Goal: Task Accomplishment & Management: Manage account settings

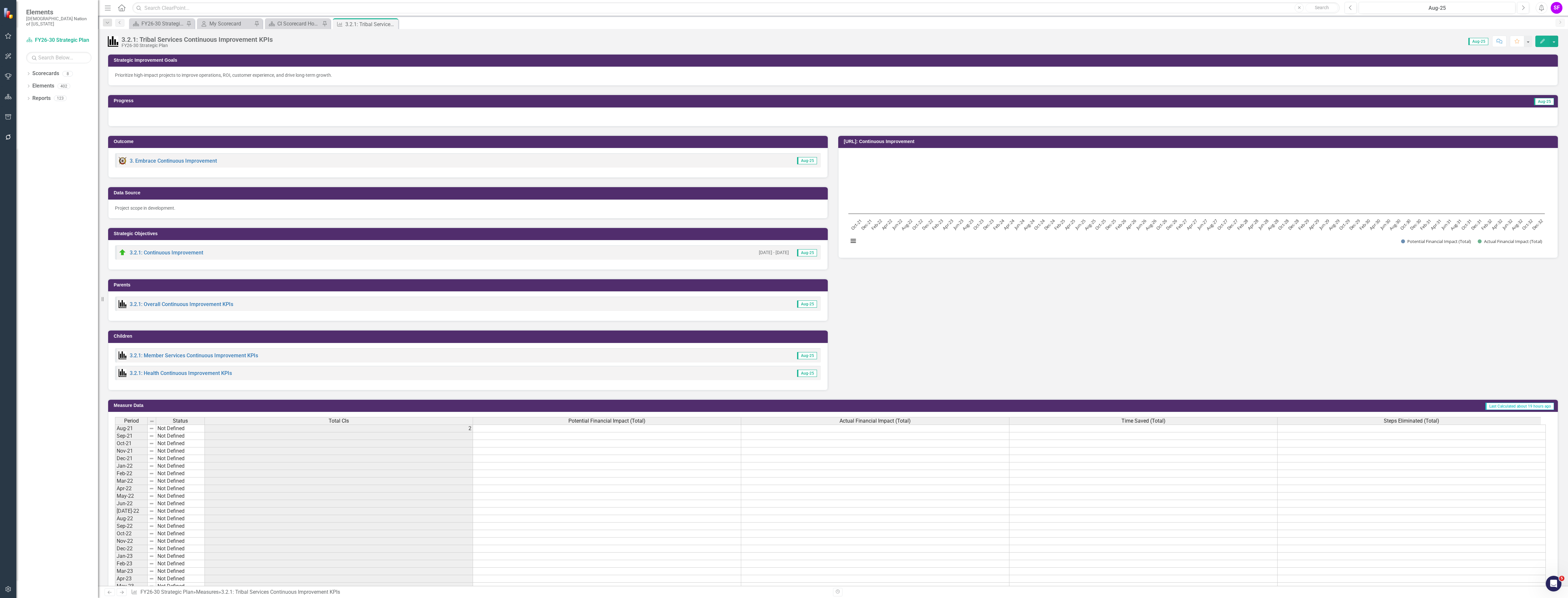
click at [7, 116] on icon "button" at bounding box center [8, 117] width 7 height 5
click at [38, 56] on link "HTML Exports" at bounding box center [57, 53] width 82 height 7
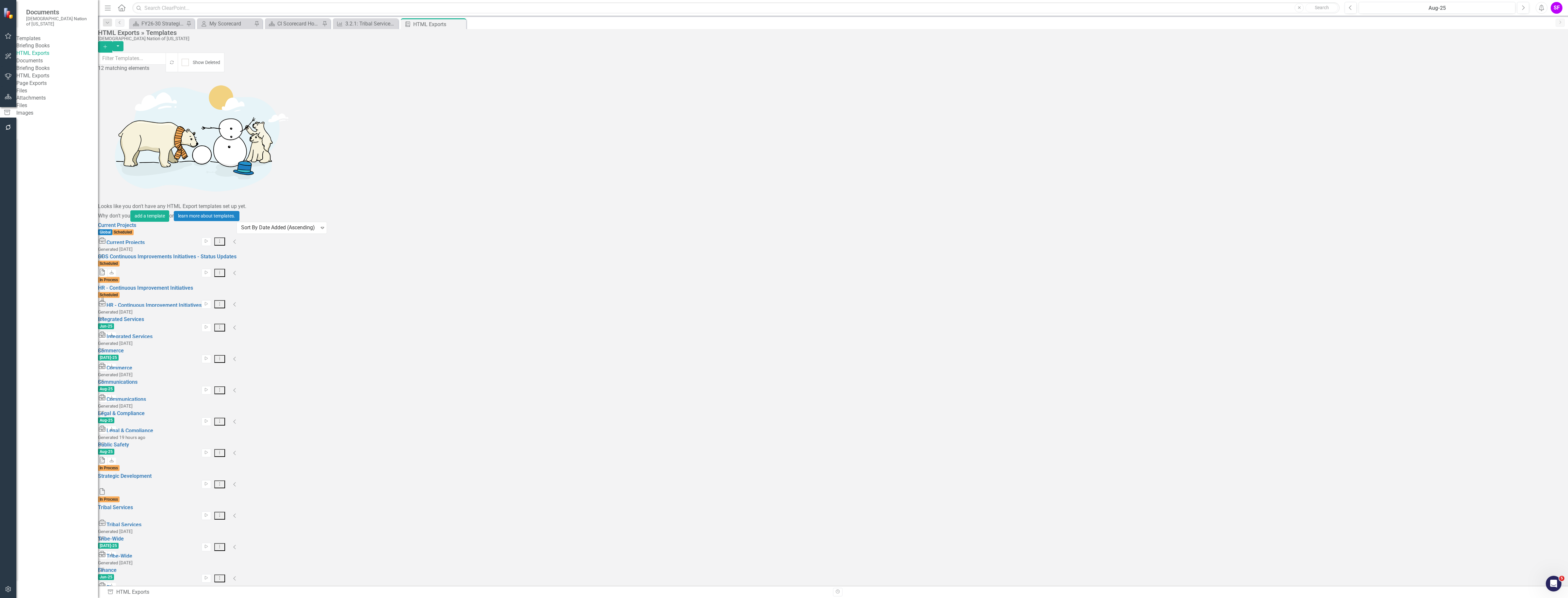
click at [225, 300] on button "Dropdown Menu" at bounding box center [219, 304] width 11 height 8
click at [1519, 161] on link "Edit Edit Template" at bounding box center [1512, 159] width 60 height 12
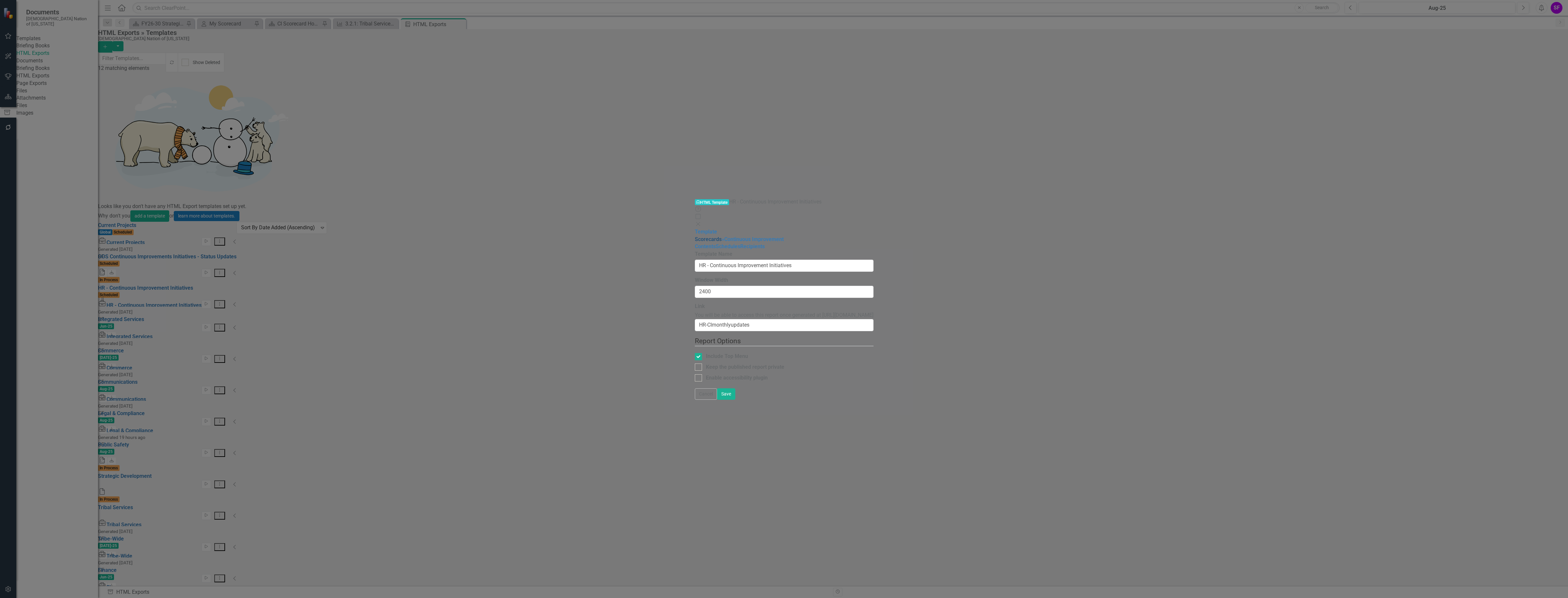
click at [695, 236] on link "Scorecards" at bounding box center [708, 239] width 27 height 6
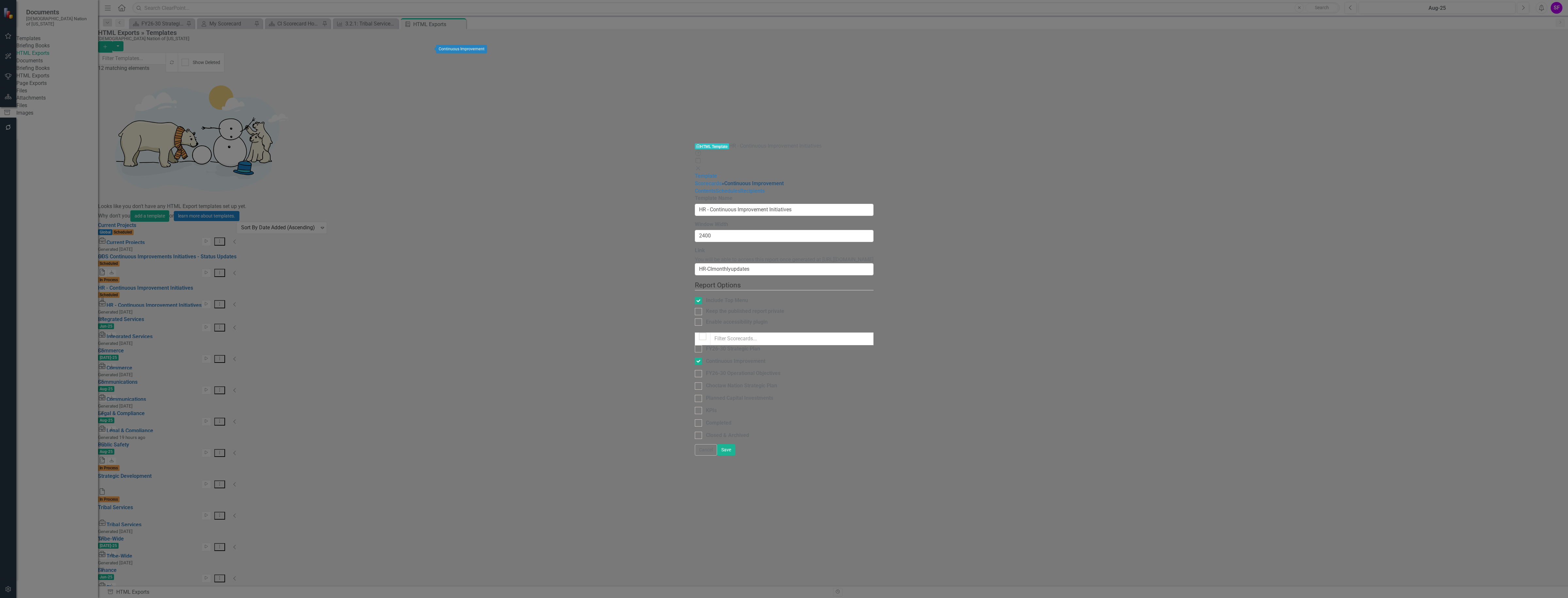
click at [722, 180] on link "» Continuous Improvement" at bounding box center [753, 183] width 62 height 6
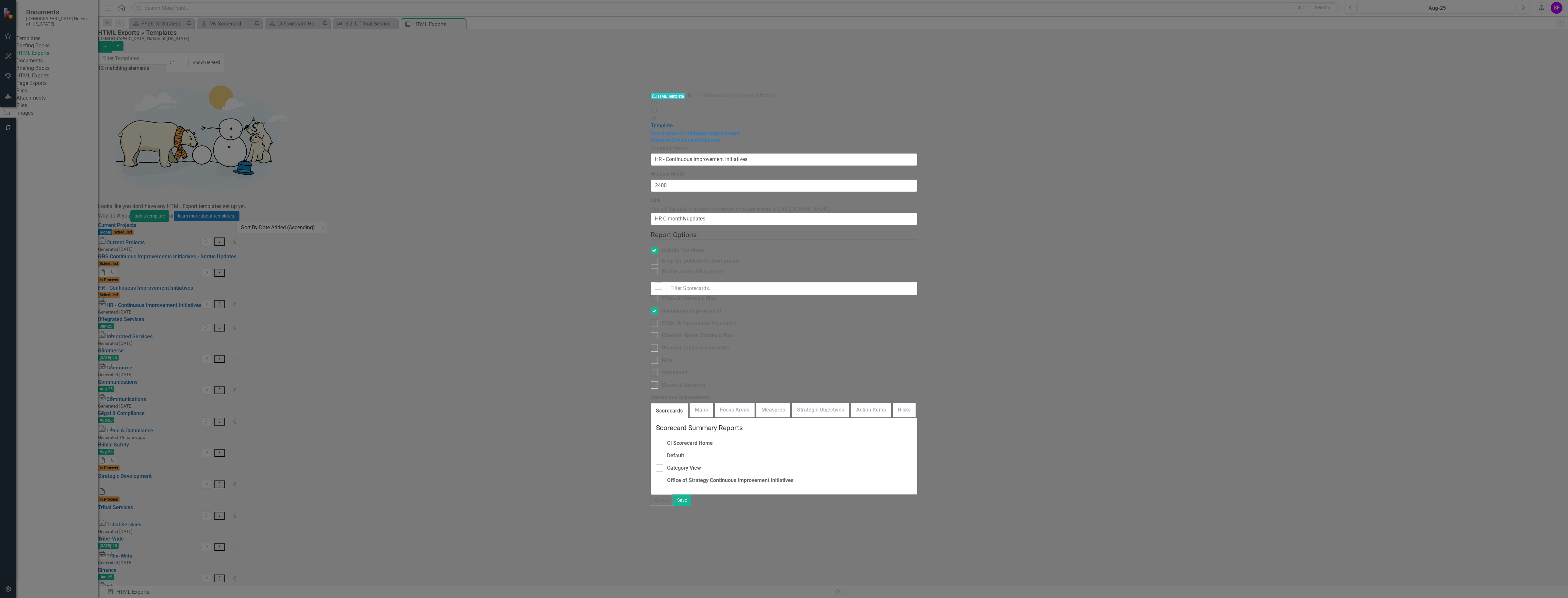
click at [651, 122] on link "Template" at bounding box center [662, 125] width 22 height 6
click at [651, 230] on fieldset "Report Options Include Top Menu Keep the published report private Enable access…" at bounding box center [784, 256] width 266 height 52
click at [662, 258] on div "Keep the published report private" at bounding box center [701, 261] width 79 height 7
click at [651, 258] on input "Keep the published report private" at bounding box center [653, 260] width 4 height 4
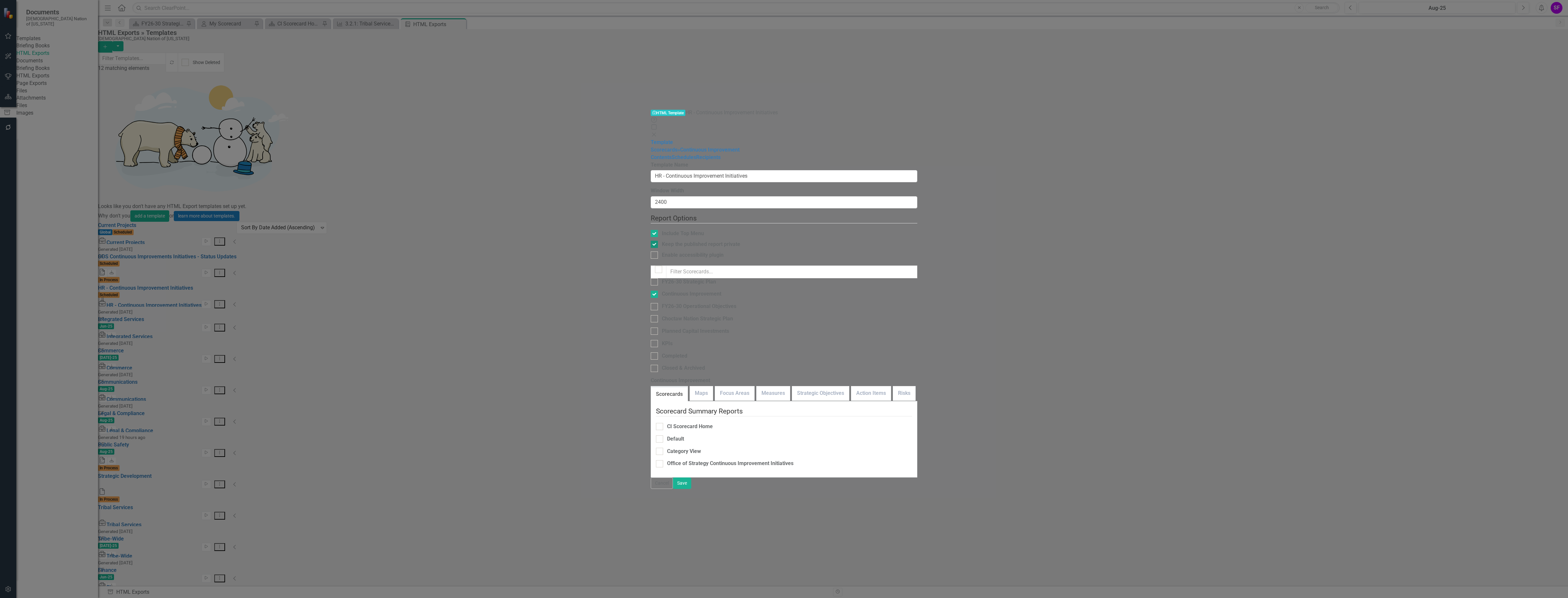
click at [662, 241] on div "Keep the published report private" at bounding box center [701, 244] width 79 height 7
click at [651, 241] on input "Keep the published report private" at bounding box center [653, 243] width 4 height 4
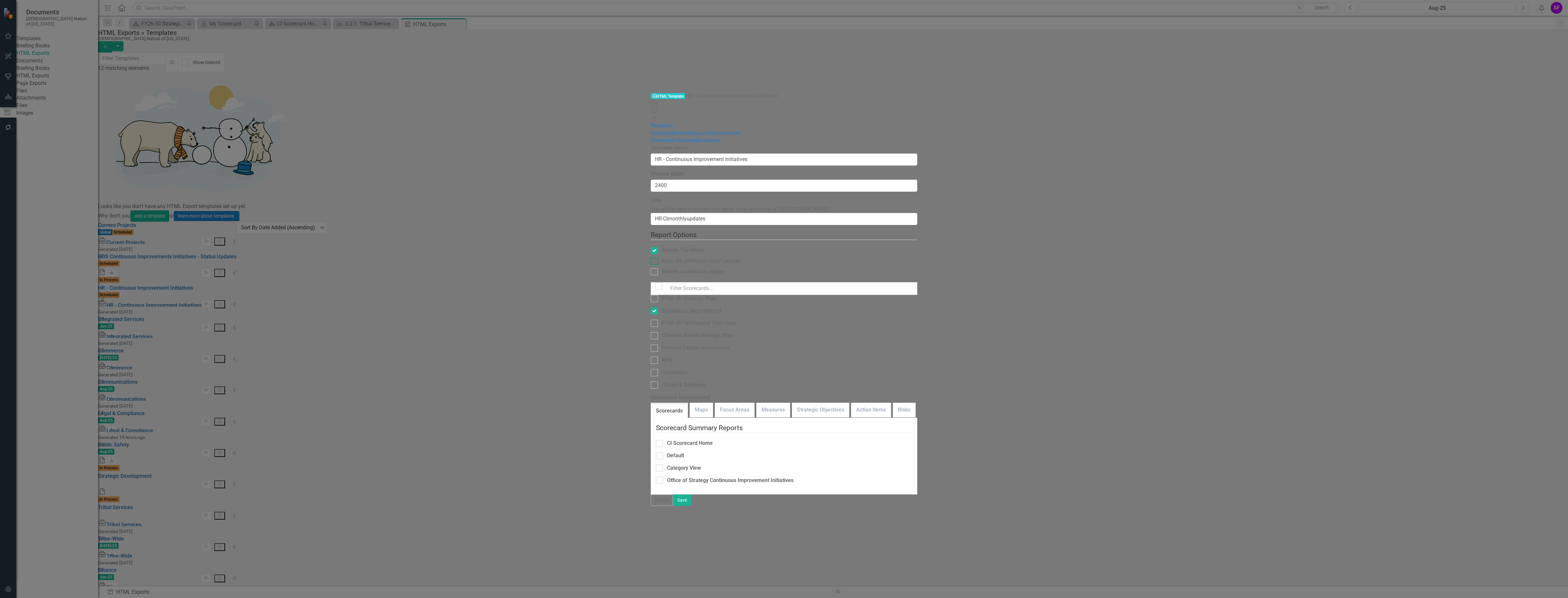
click at [662, 258] on div "Keep the published report private" at bounding box center [701, 261] width 79 height 7
click at [651, 258] on input "Keep the published report private" at bounding box center [653, 260] width 4 height 4
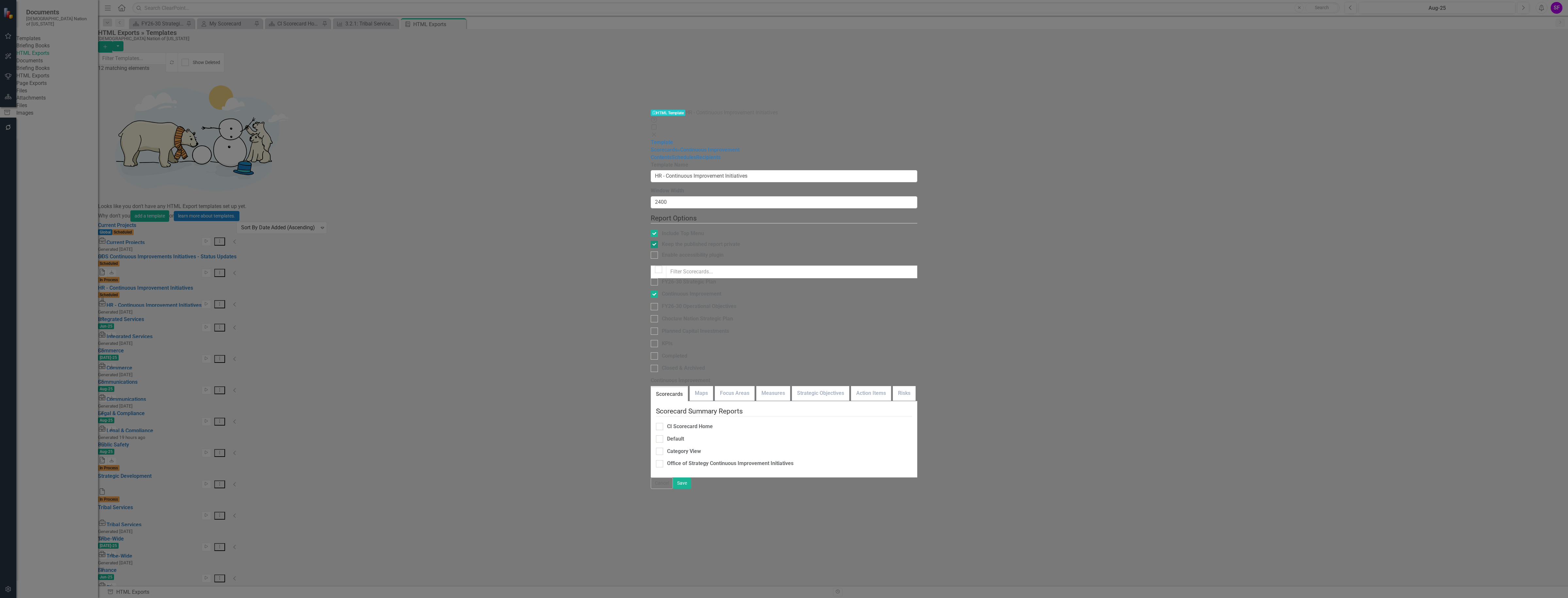
click at [662, 241] on div "Keep the published report private" at bounding box center [701, 244] width 79 height 7
click at [651, 241] on input "Keep the published report private" at bounding box center [653, 243] width 4 height 4
checkbox input "false"
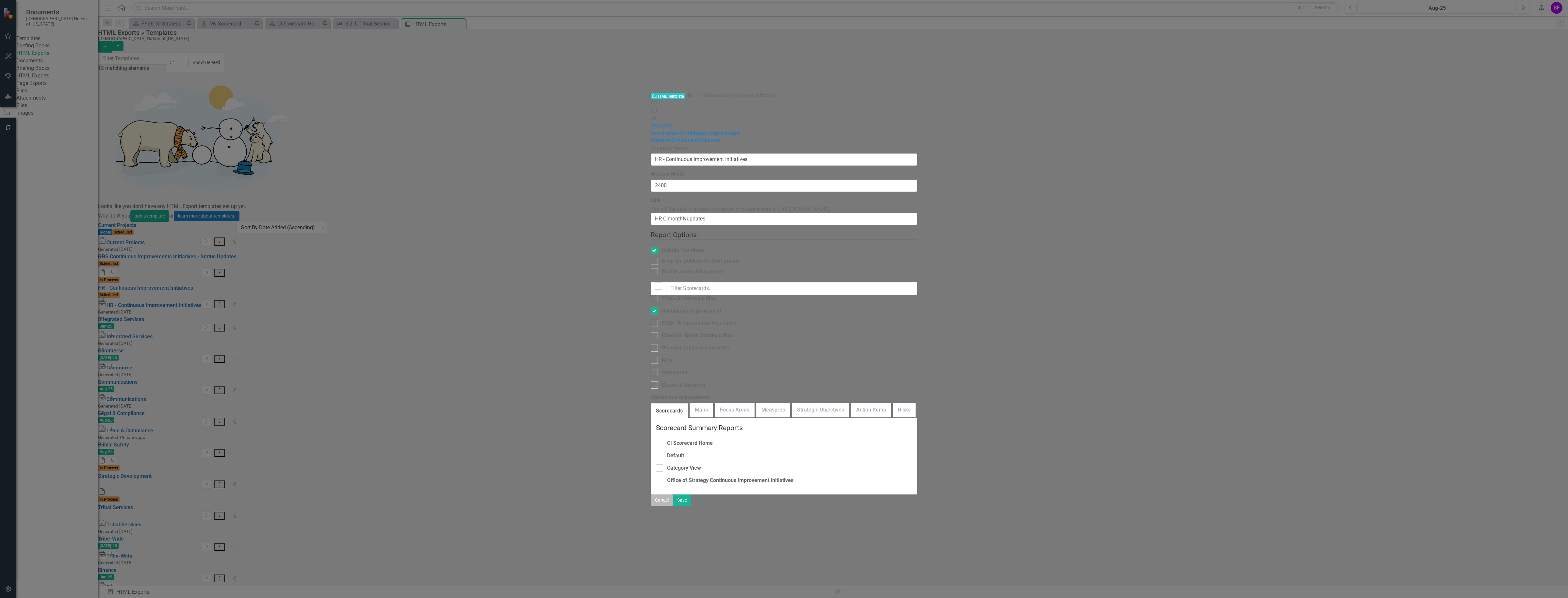
click at [673, 506] on button "Cancel" at bounding box center [662, 500] width 22 height 11
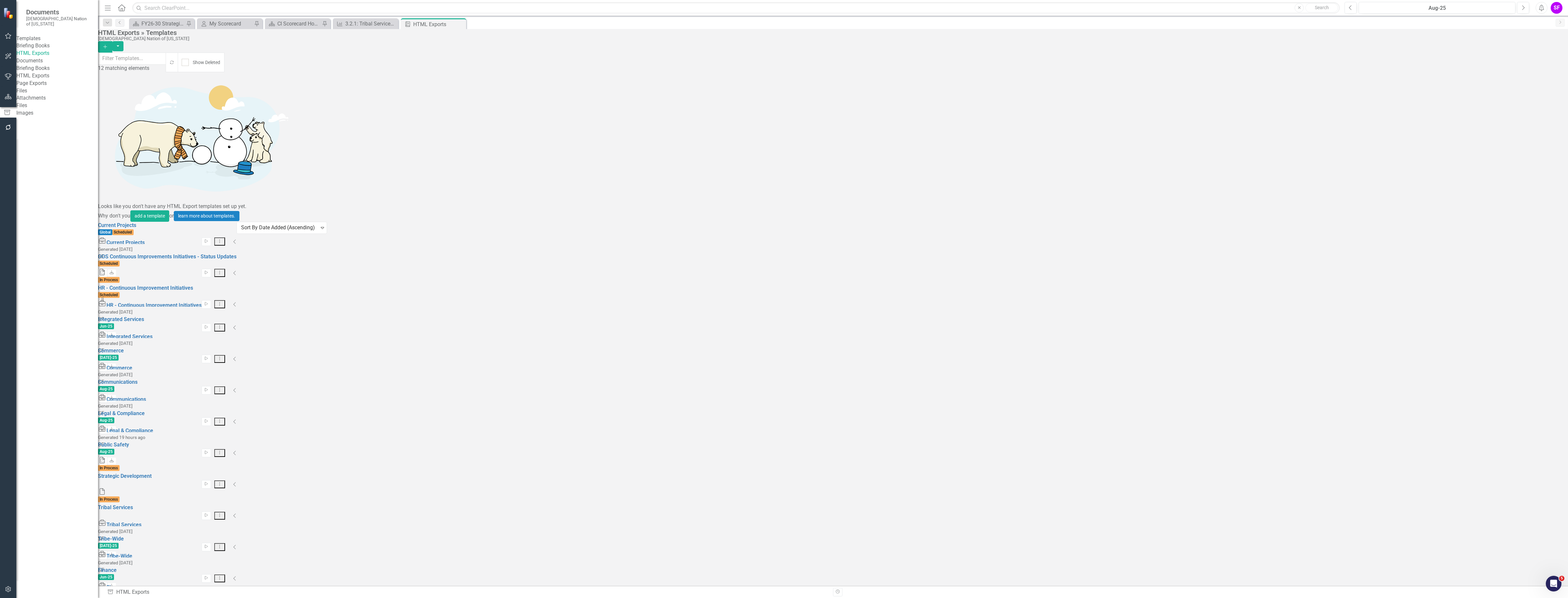
click at [223, 302] on icon "Dropdown Menu" at bounding box center [219, 304] width 5 height 4
click at [237, 300] on div "Start Dropdown Menu Collapse" at bounding box center [167, 304] width 139 height 9
click at [237, 302] on icon "Collapse" at bounding box center [235, 305] width 3 height 5
click at [221, 302] on icon "Dropdown Menu" at bounding box center [217, 304] width 5 height 4
click at [3, 135] on button "button" at bounding box center [8, 128] width 15 height 14
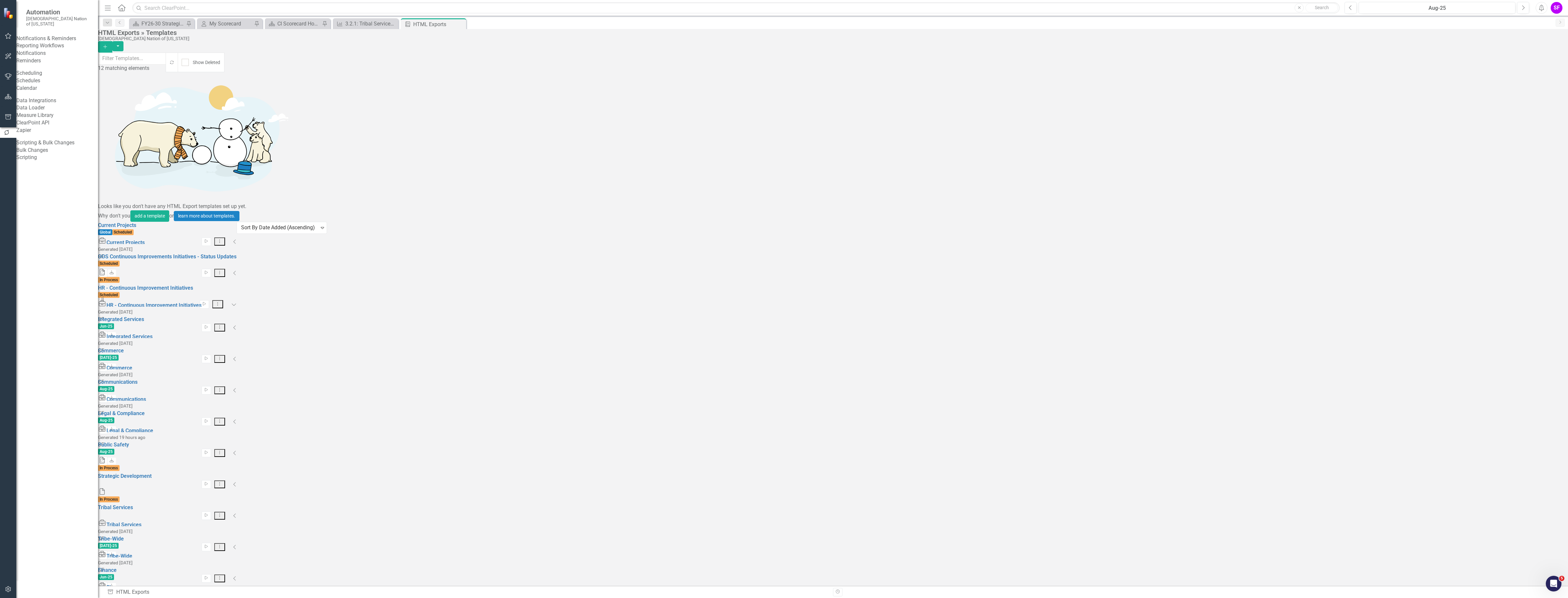
click at [46, 85] on div "Schedules" at bounding box center [57, 81] width 82 height 7
click at [42, 85] on link "Schedules" at bounding box center [57, 81] width 82 height 7
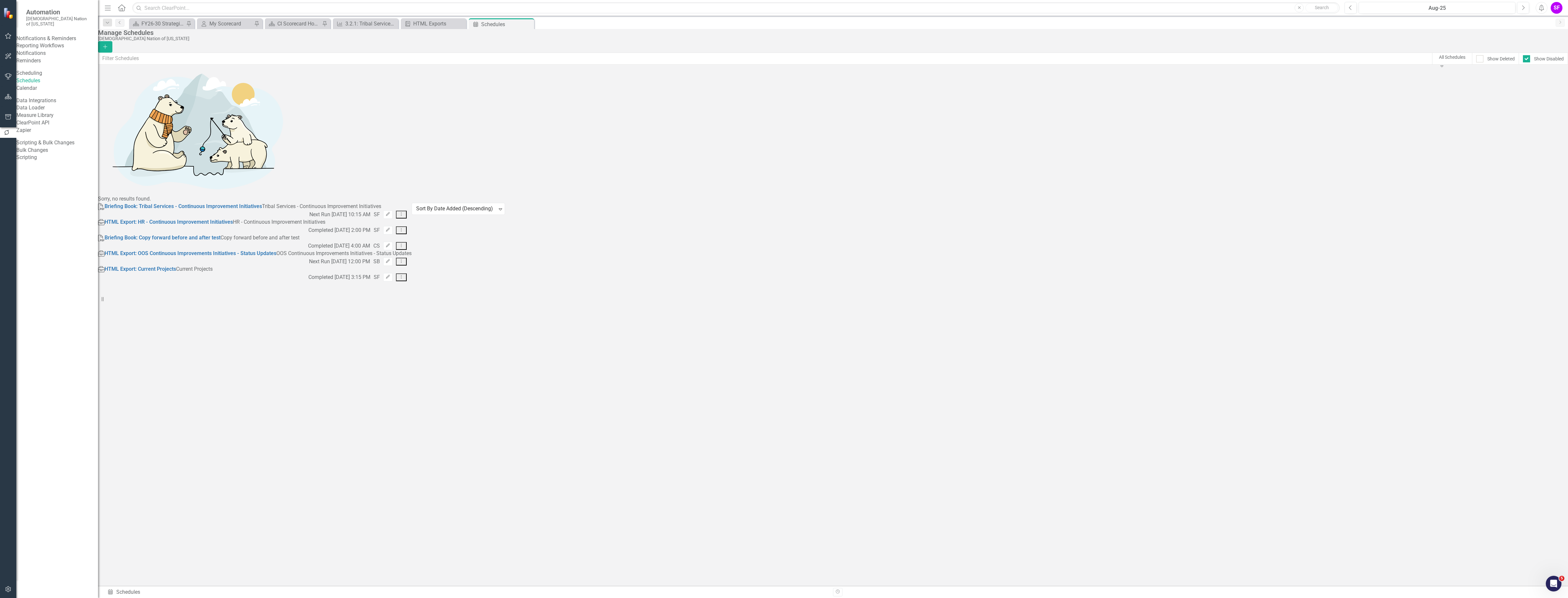
click at [404, 228] on icon "Dropdown Menu" at bounding box center [401, 230] width 5 height 4
click at [1536, 116] on link "Edit Edit Schedule" at bounding box center [1522, 114] width 60 height 12
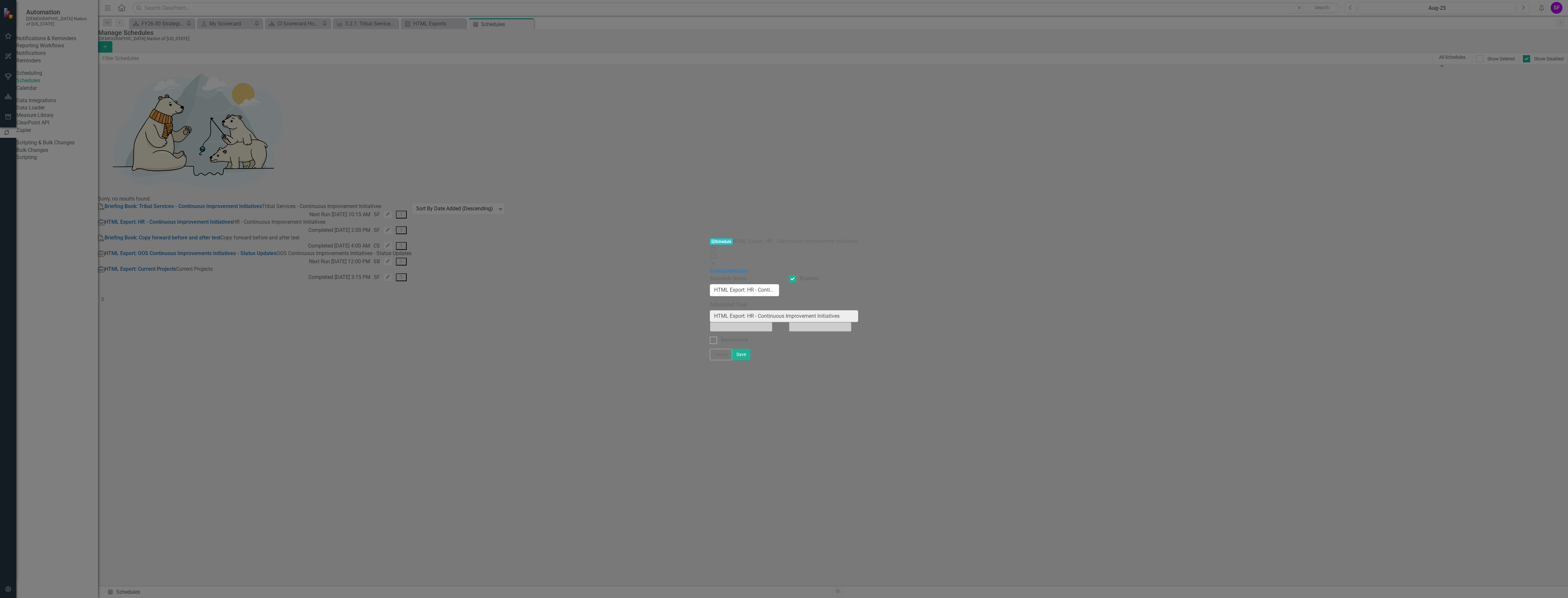
select select "pm"
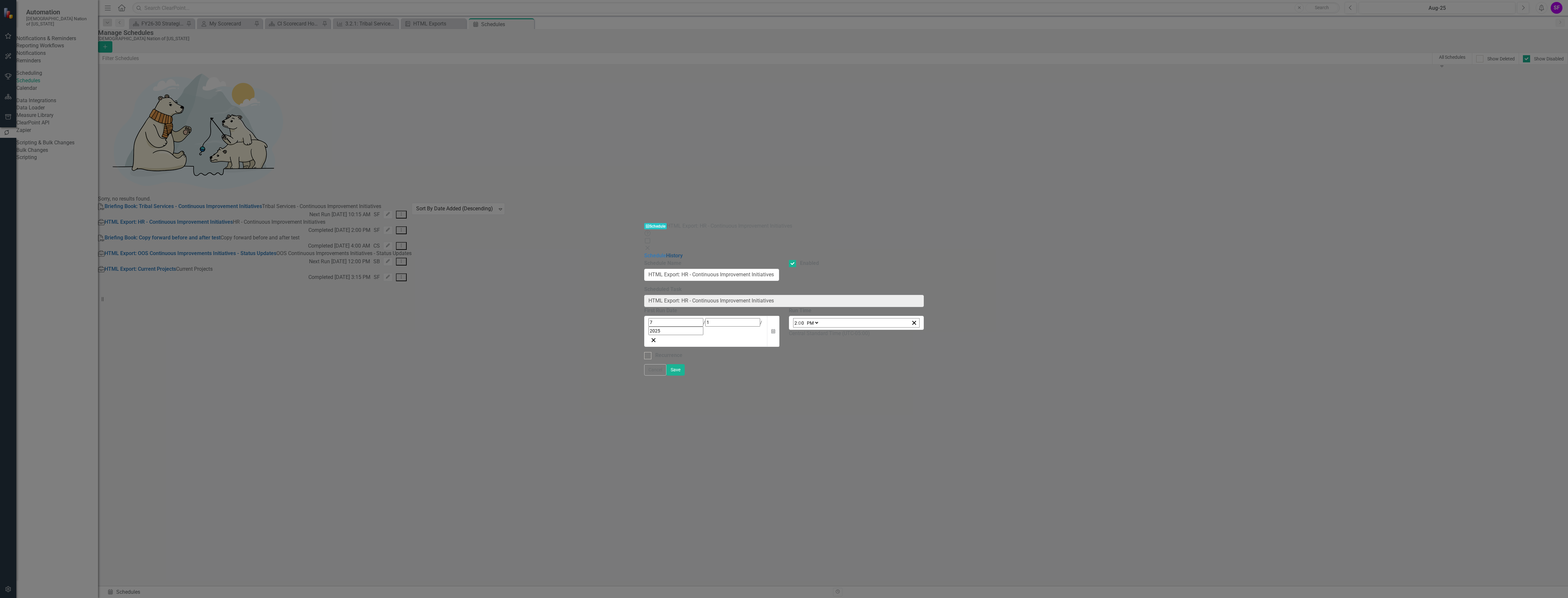
click at [666, 252] on link "History" at bounding box center [674, 255] width 17 height 6
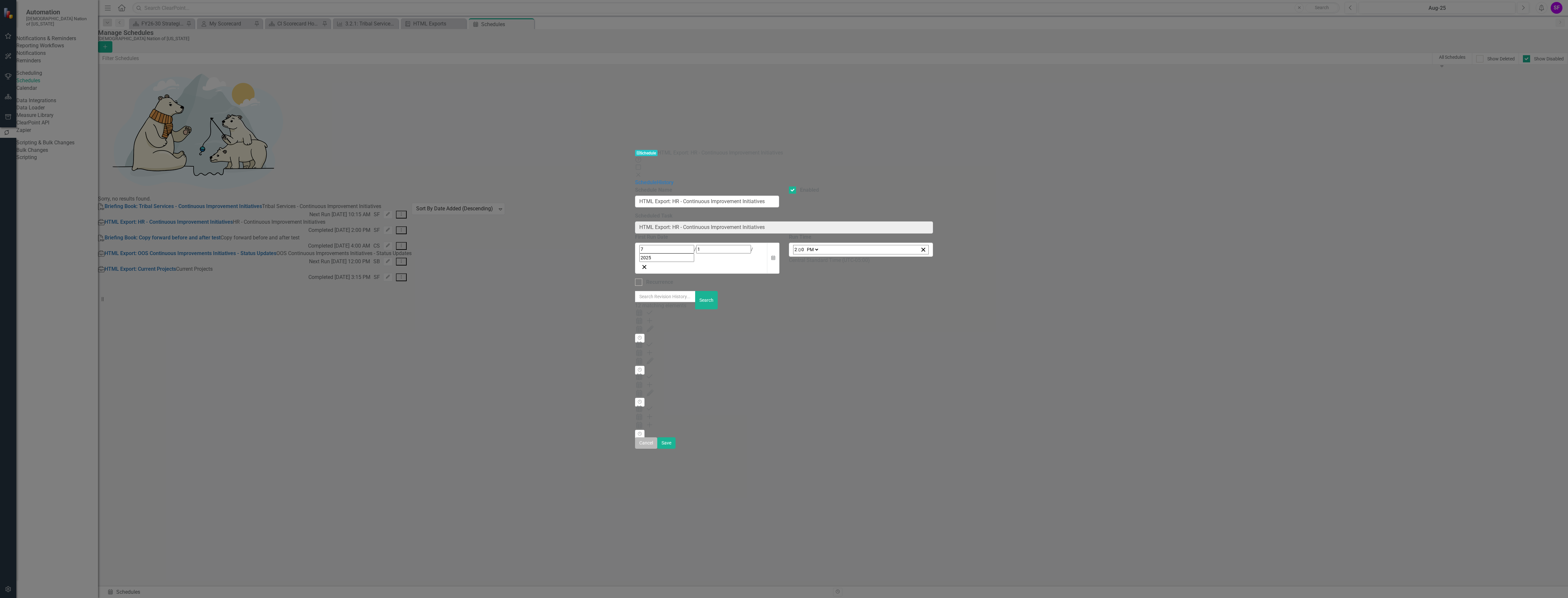
click at [657, 449] on button "Cancel" at bounding box center [646, 443] width 22 height 11
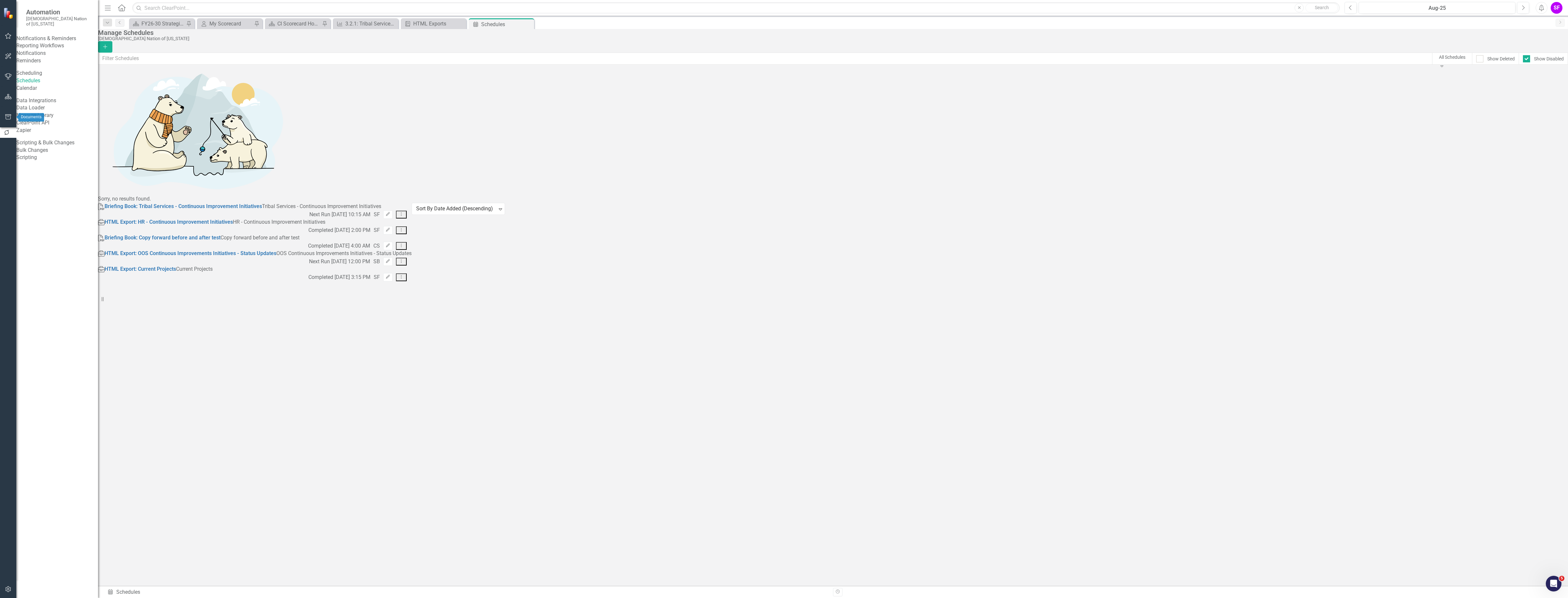
click at [5, 114] on icon "button" at bounding box center [8, 117] width 7 height 5
click at [48, 57] on link "HTML Exports" at bounding box center [57, 53] width 82 height 7
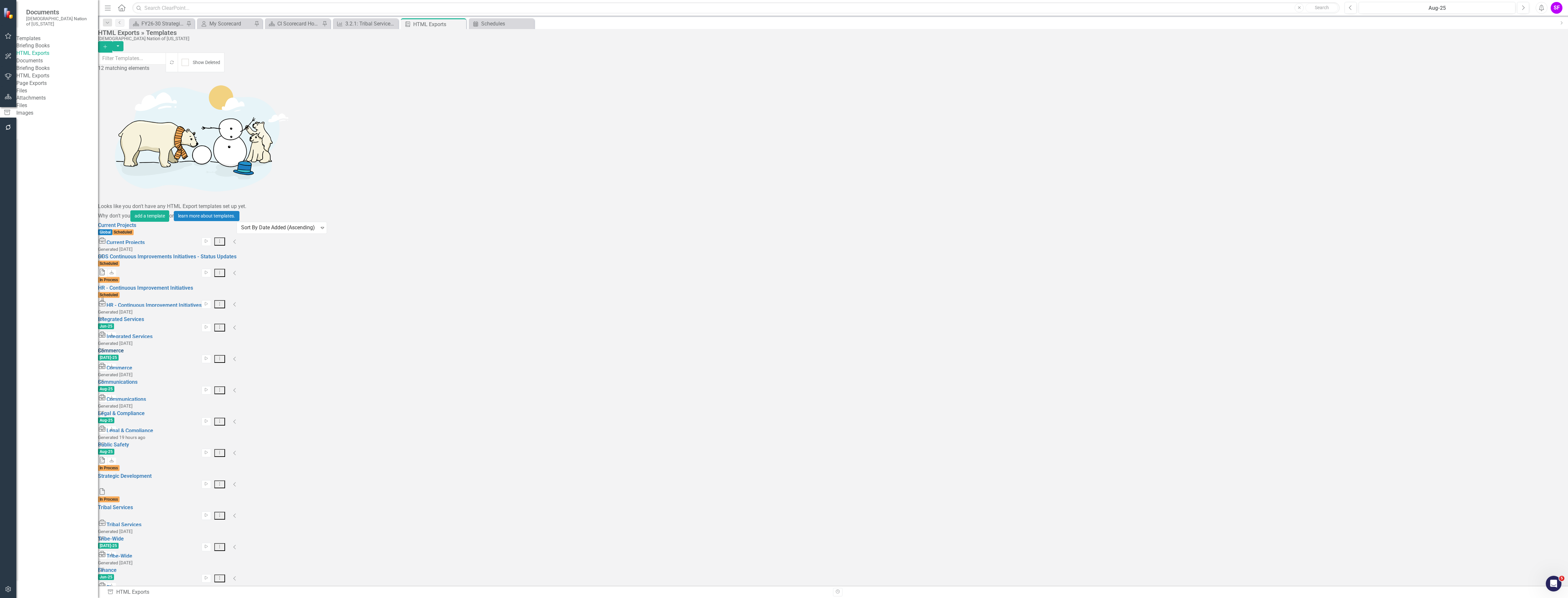
click at [124, 348] on link "Commerce" at bounding box center [110, 350] width 26 height 6
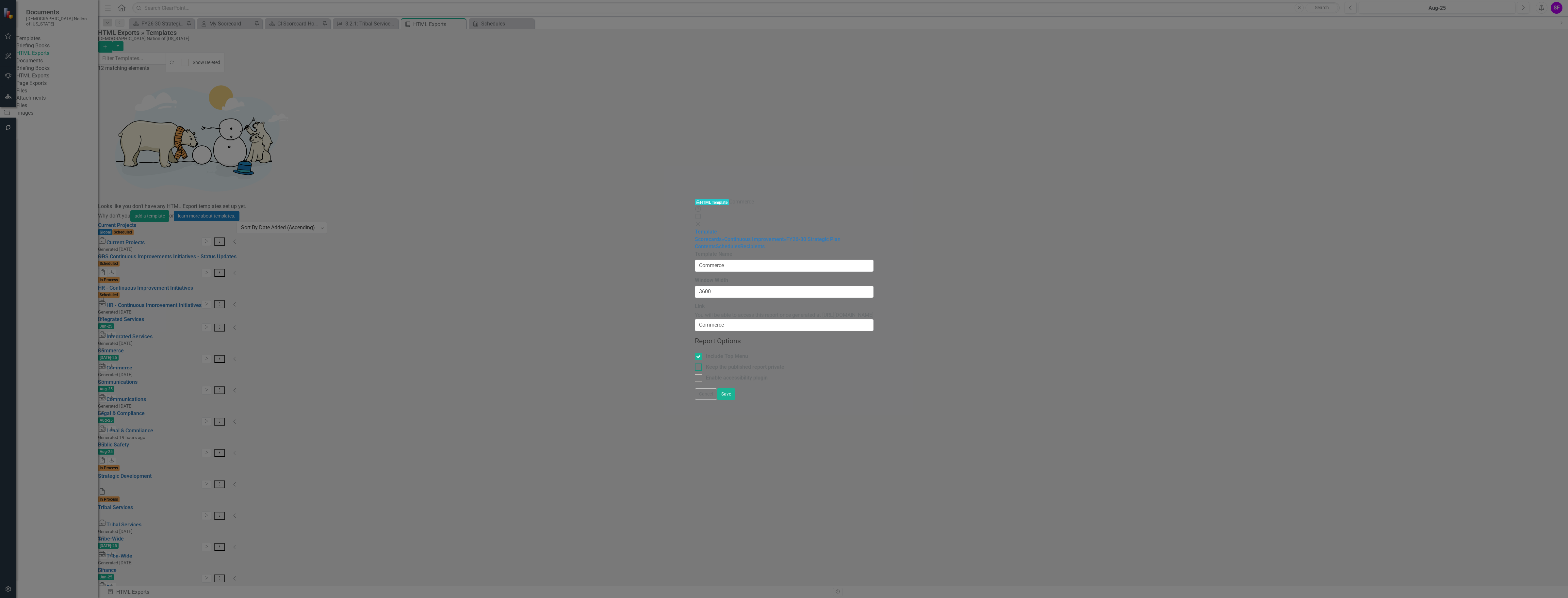
click at [695, 363] on div "Keep the published report private" at bounding box center [784, 367] width 178 height 7
click at [695, 363] on input "Keep the published report private" at bounding box center [697, 365] width 4 height 4
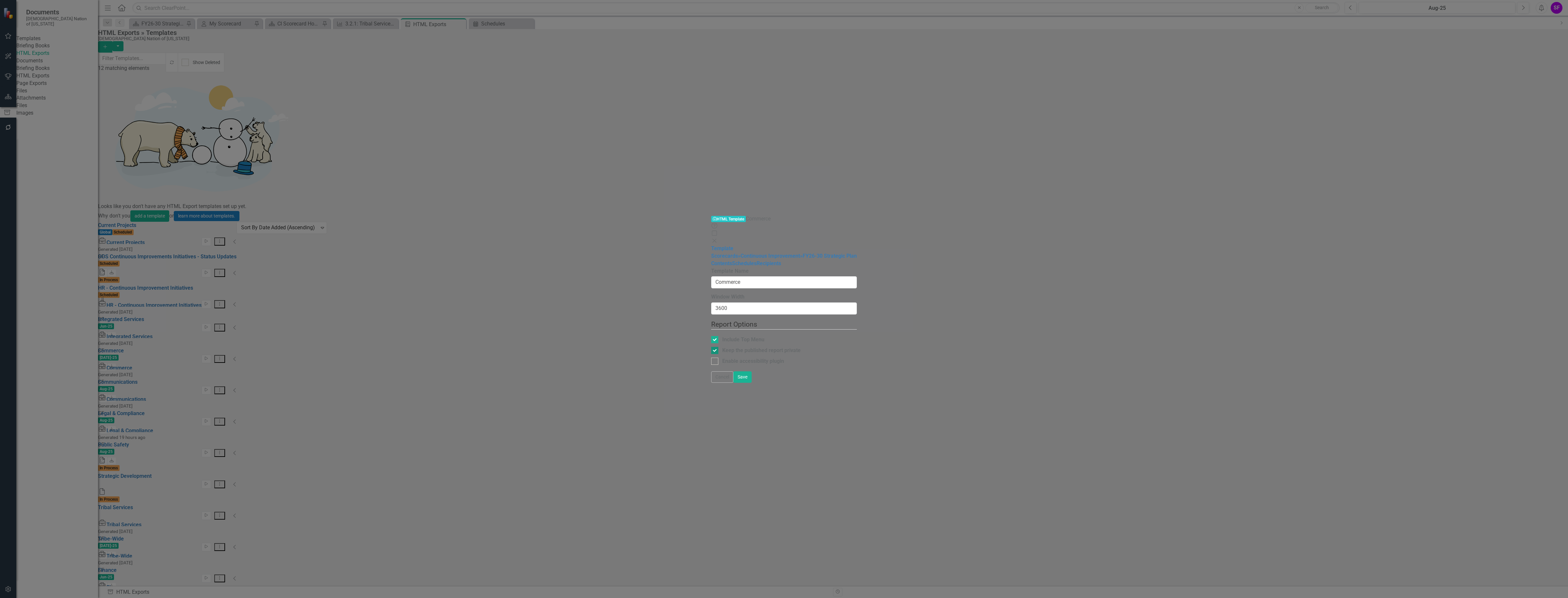
click at [722, 347] on div "Keep the published report private" at bounding box center [761, 350] width 79 height 7
click at [711, 347] on input "Keep the published report private" at bounding box center [713, 349] width 4 height 4
checkbox input "false"
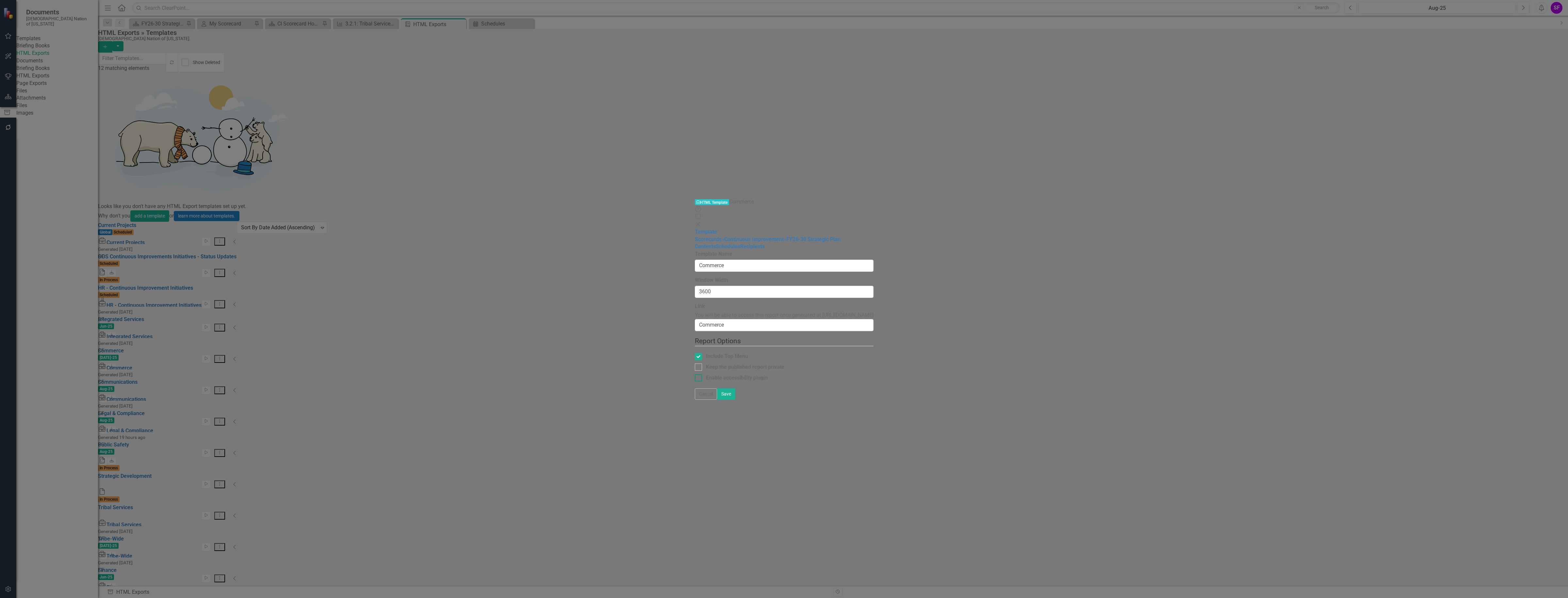
click at [695, 375] on div at bounding box center [698, 378] width 7 height 7
click at [695, 375] on input "Enable accessibility plugin" at bounding box center [697, 377] width 4 height 4
click at [695, 375] on div at bounding box center [698, 378] width 7 height 7
click at [695, 375] on input "Enable accessibility plugin" at bounding box center [697, 377] width 4 height 4
checkbox input "false"
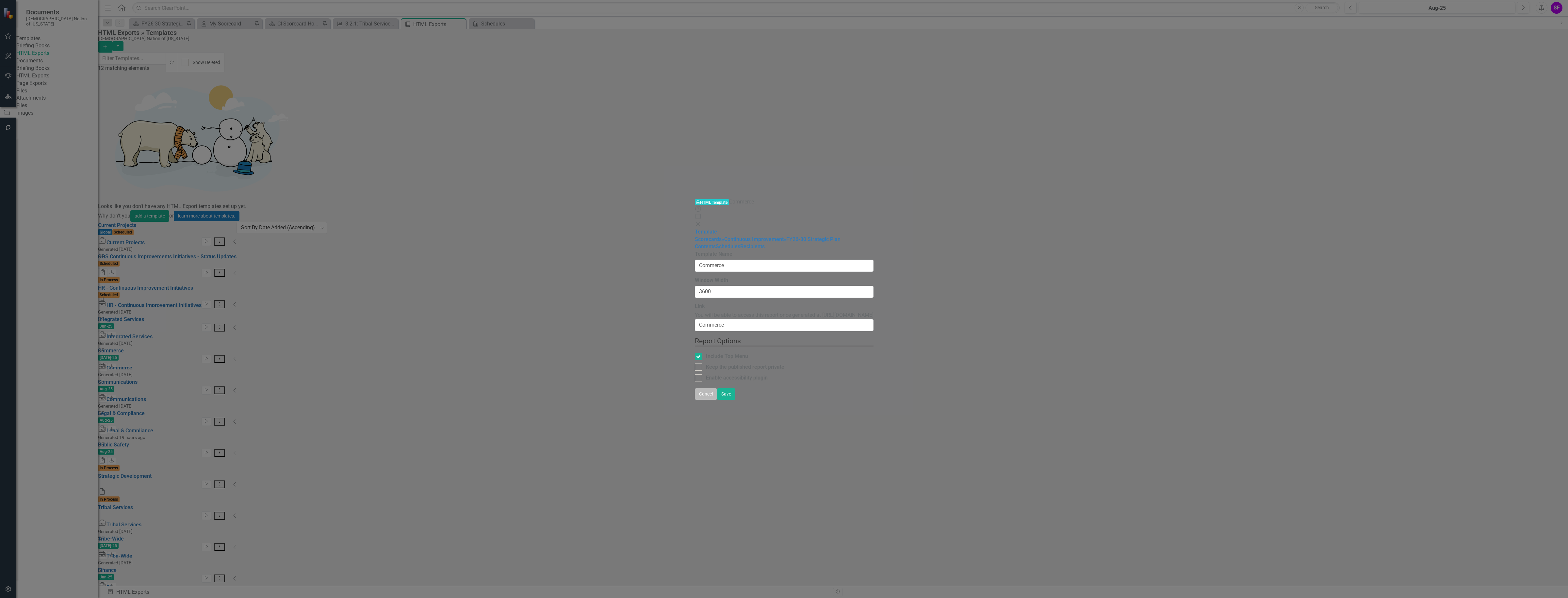
click at [717, 400] on button "Cancel" at bounding box center [706, 394] width 22 height 11
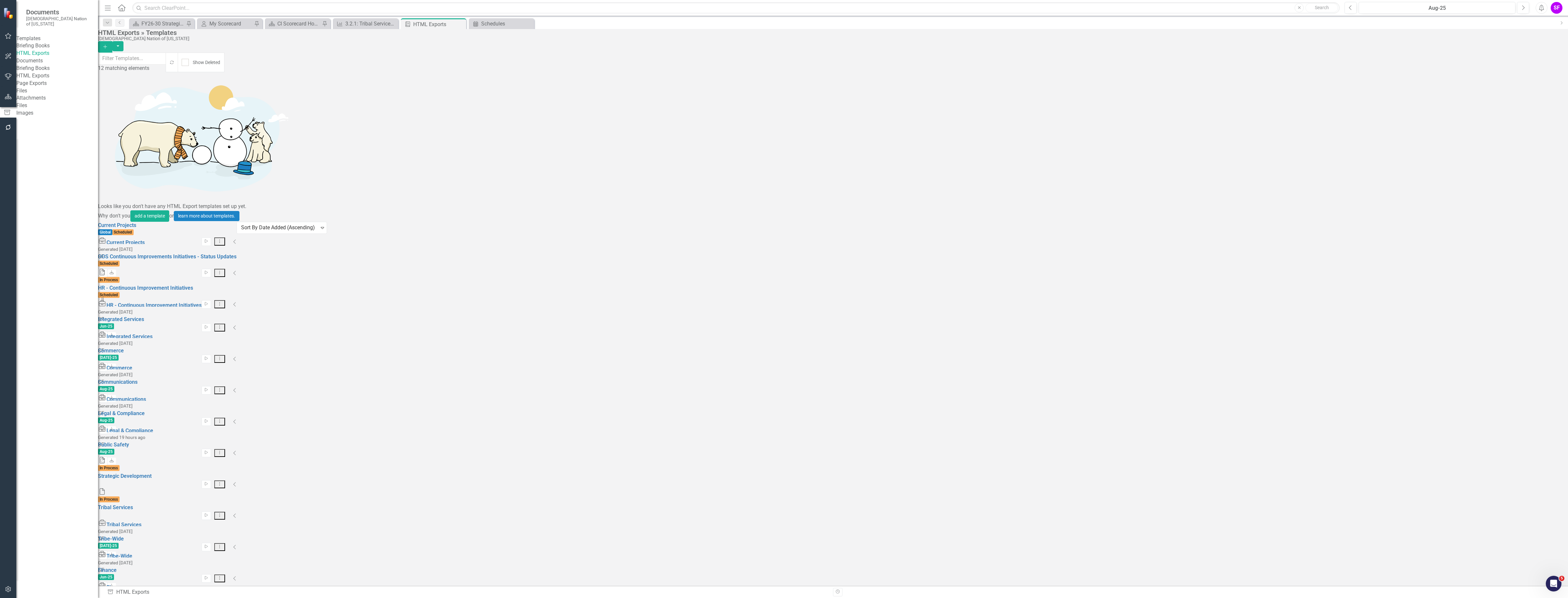
click at [10, 589] on icon "button" at bounding box center [8, 589] width 5 height 6
click at [29, 110] on link "System Setup" at bounding box center [57, 105] width 82 height 7
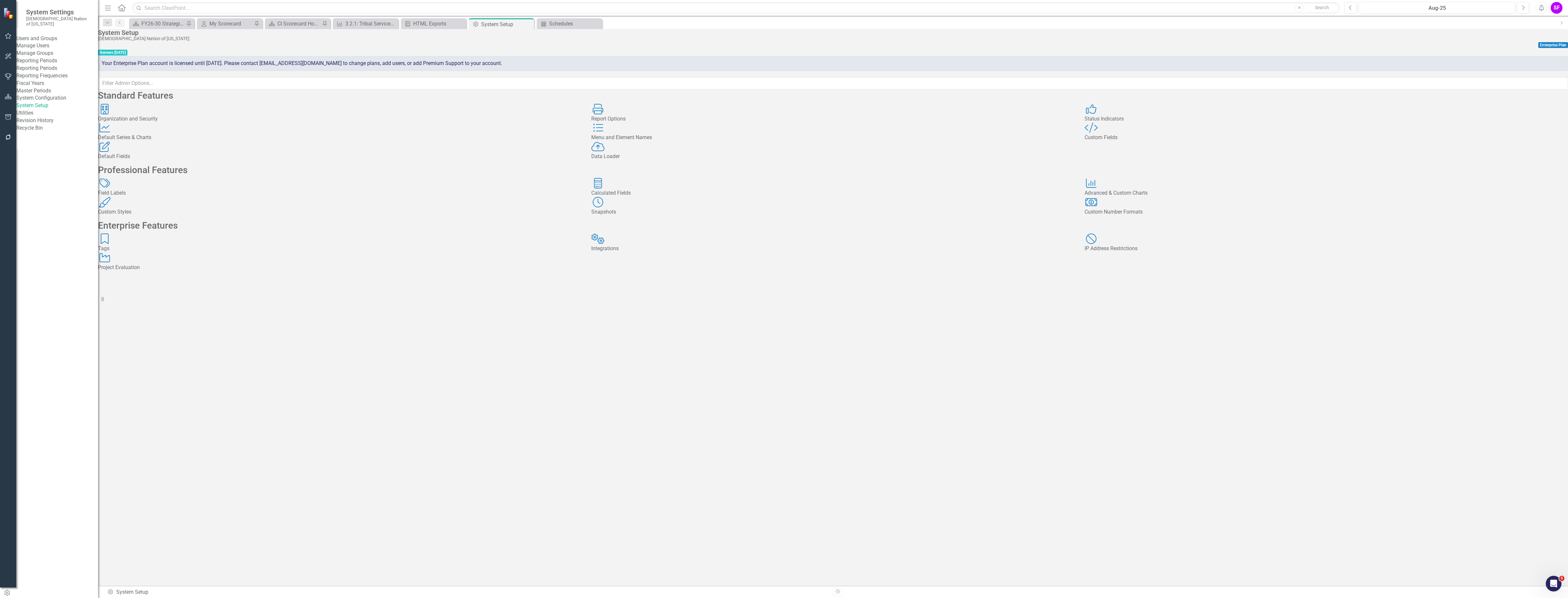
click at [46, 42] on link "Manage Users" at bounding box center [57, 46] width 82 height 7
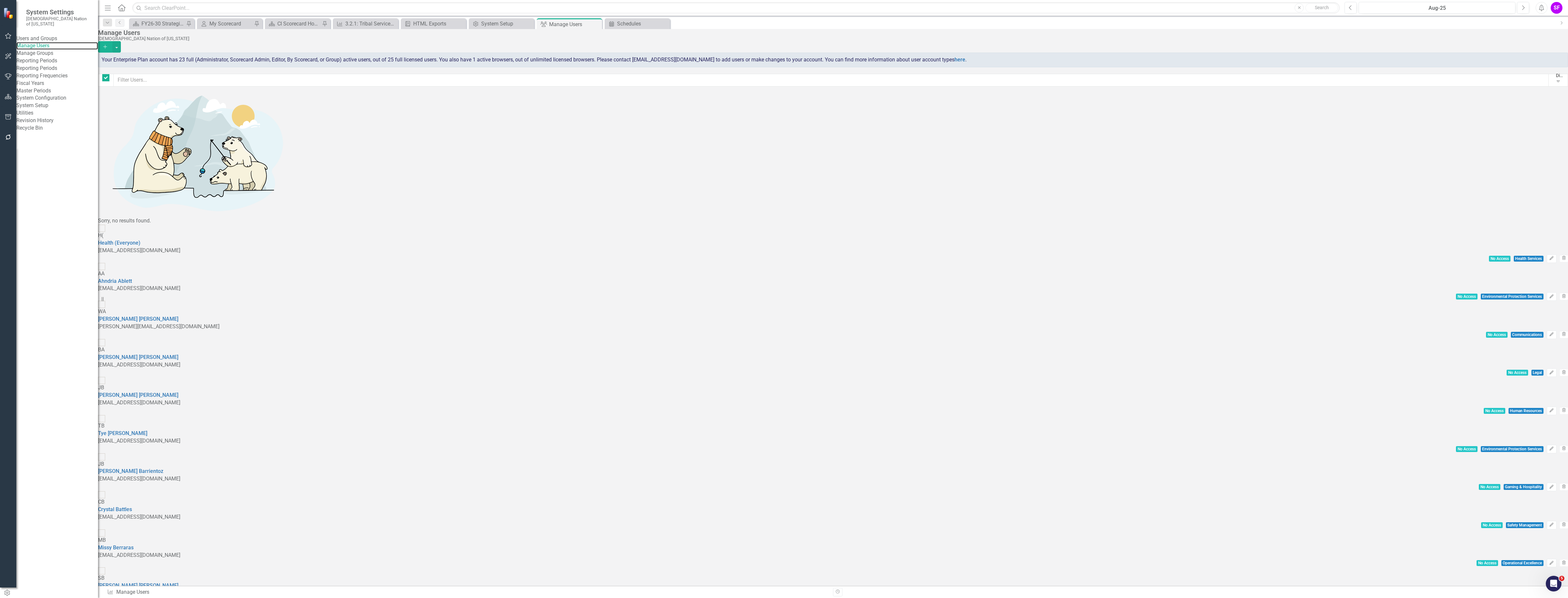
checkbox input "false"
click at [350, 77] on input "text" at bounding box center [831, 80] width 1435 height 13
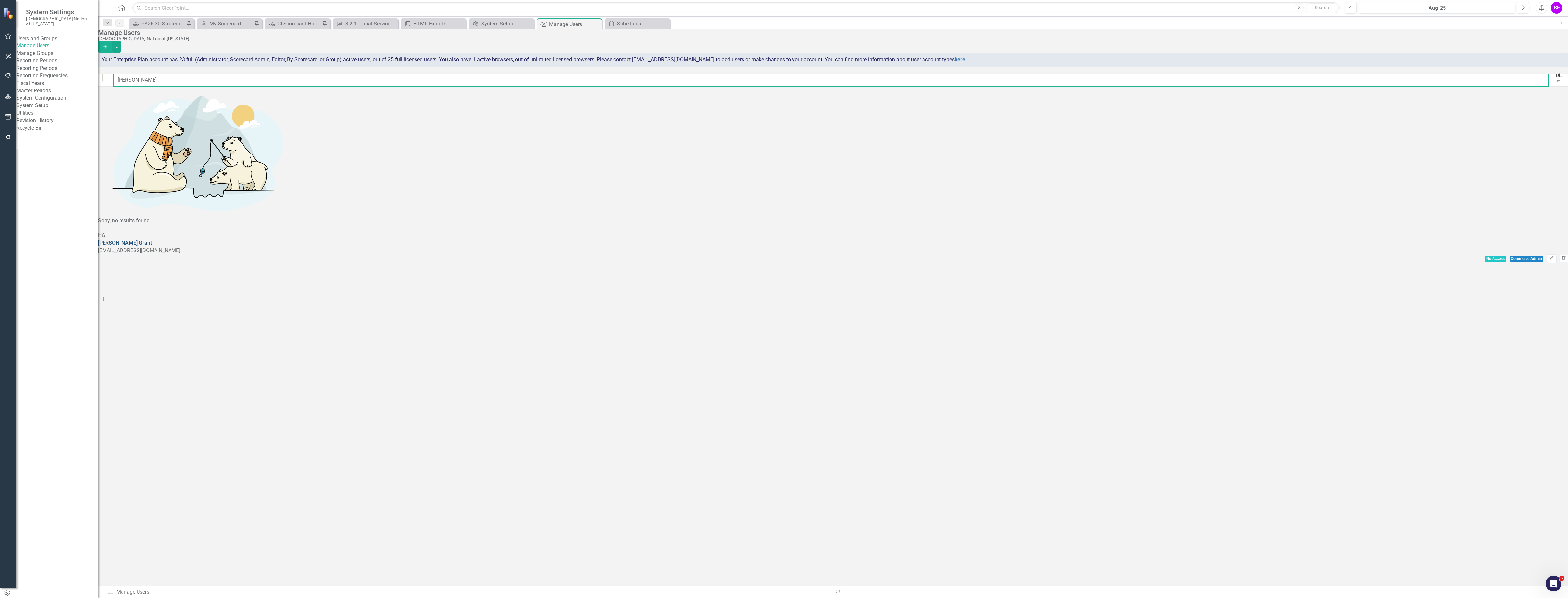
type input "heidi"
click at [152, 240] on link "Heidi Grant" at bounding box center [125, 243] width 54 height 6
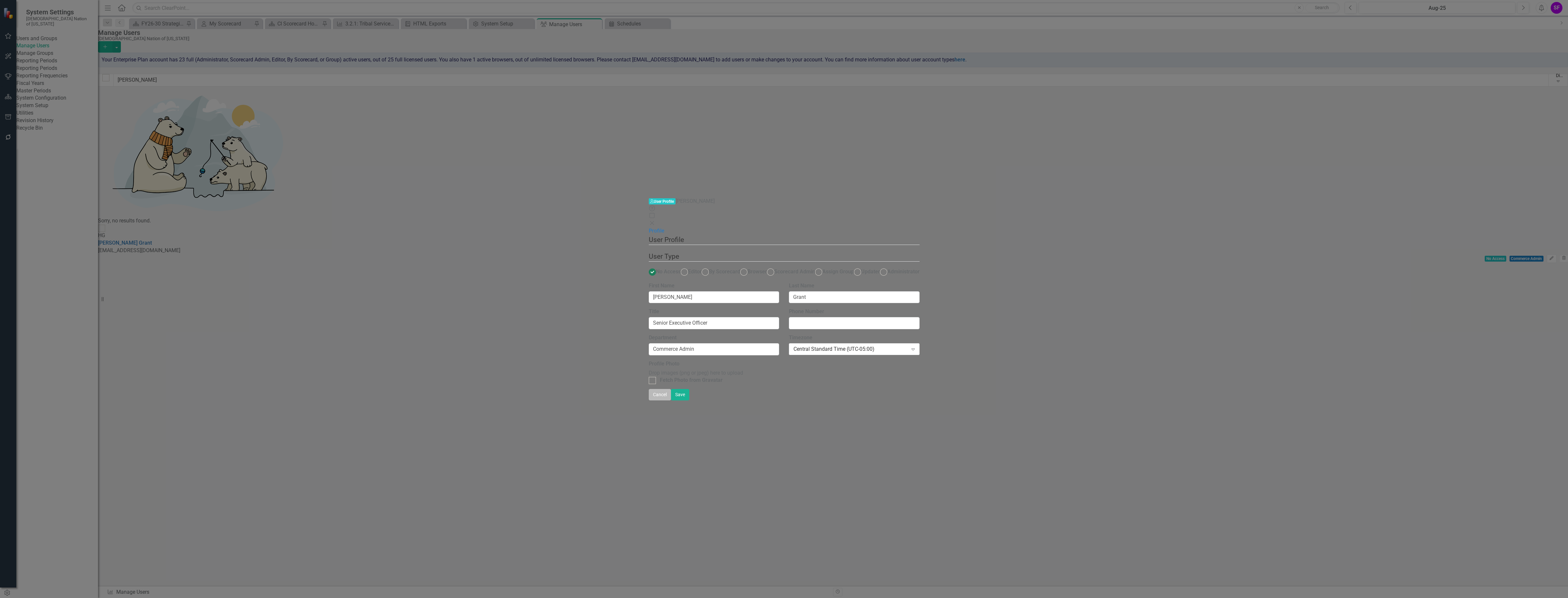
click at [671, 400] on button "Cancel" at bounding box center [660, 394] width 22 height 11
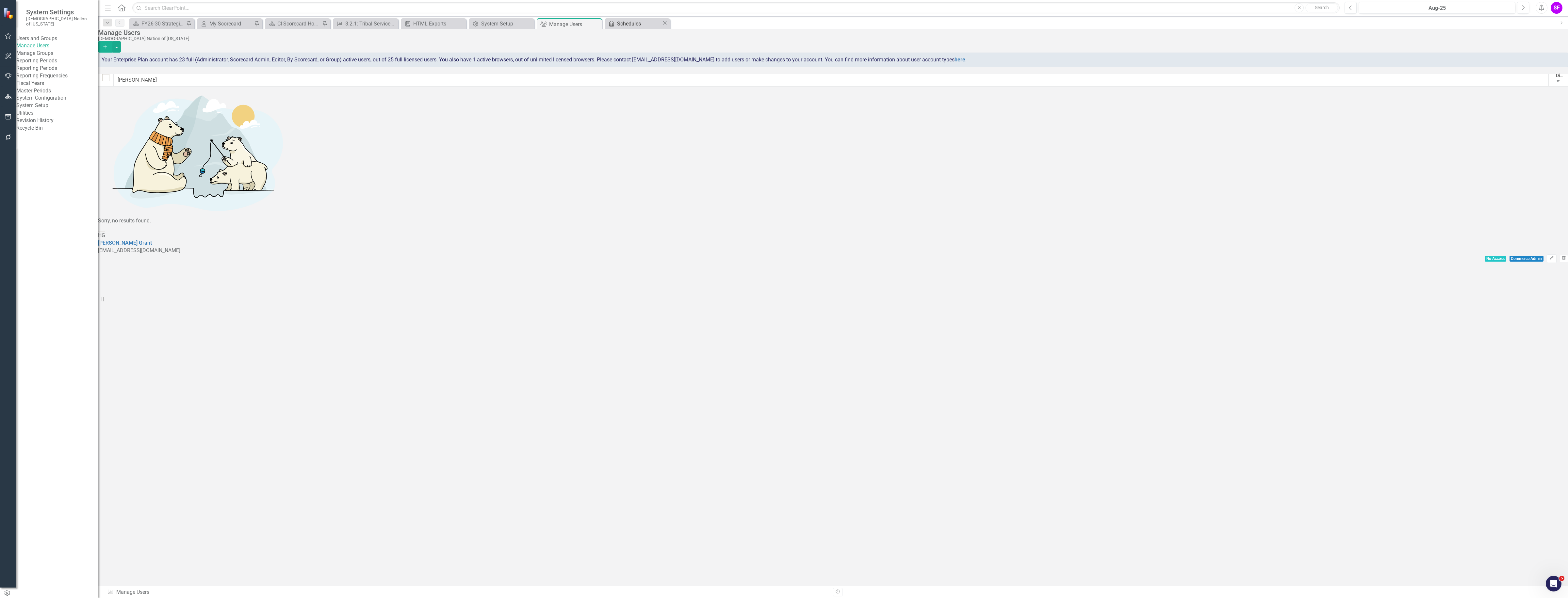
click at [647, 24] on div "Schedules" at bounding box center [640, 24] width 45 height 8
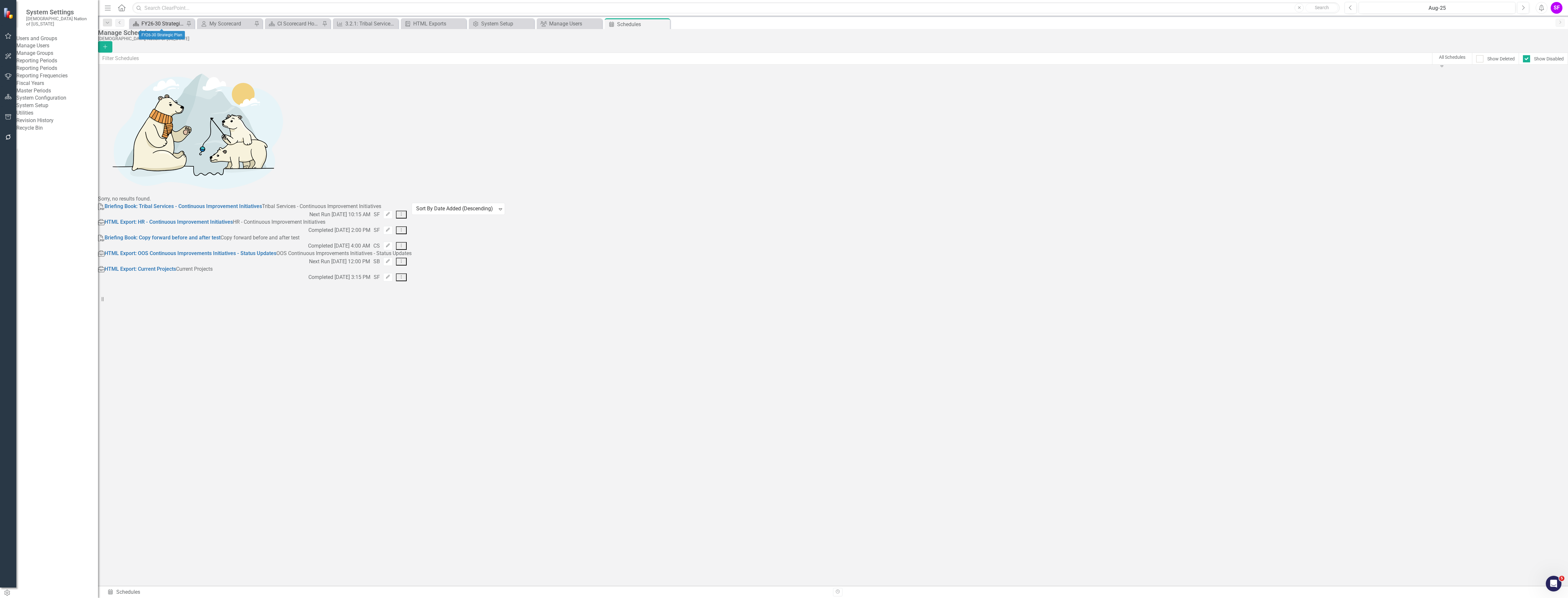
click at [136, 22] on icon at bounding box center [135, 24] width 6 height 5
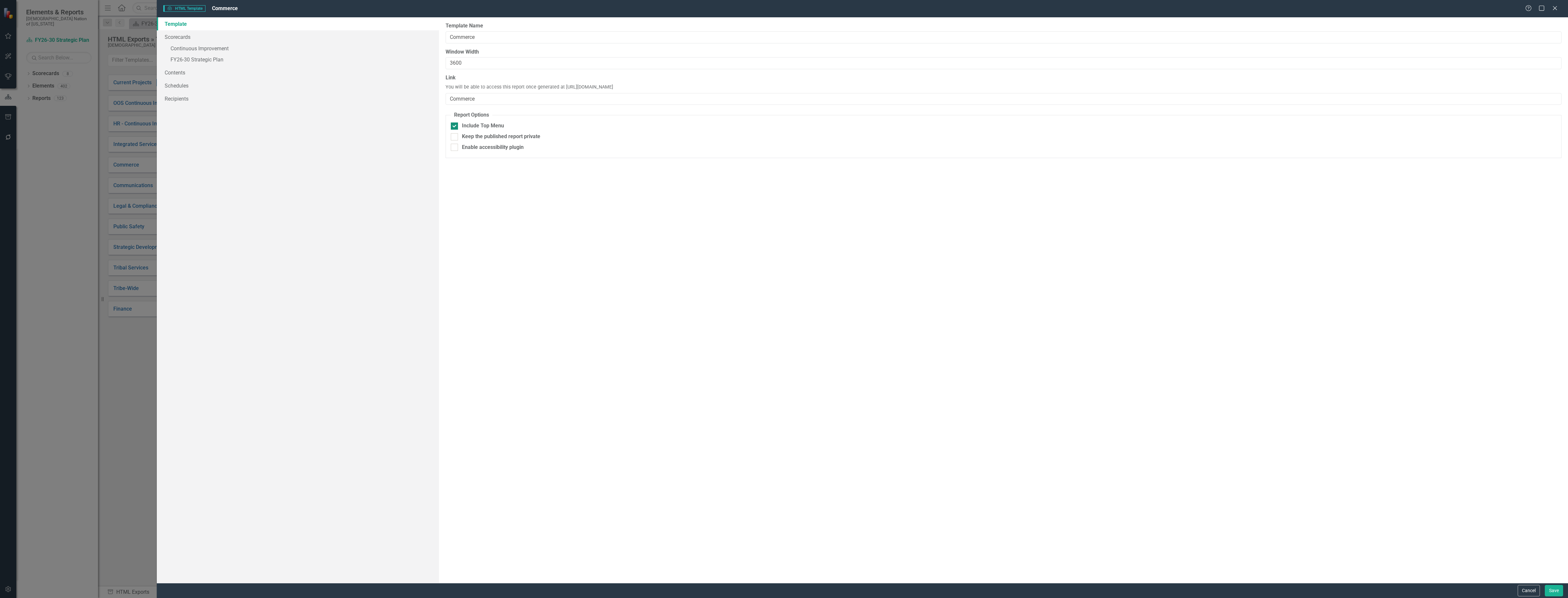
click at [479, 126] on div "Include Top Menu" at bounding box center [483, 126] width 42 height 7
click at [455, 126] on input "Include Top Menu" at bounding box center [453, 124] width 4 height 4
checkbox input "false"
click at [1546, 590] on button "Save" at bounding box center [1554, 590] width 19 height 11
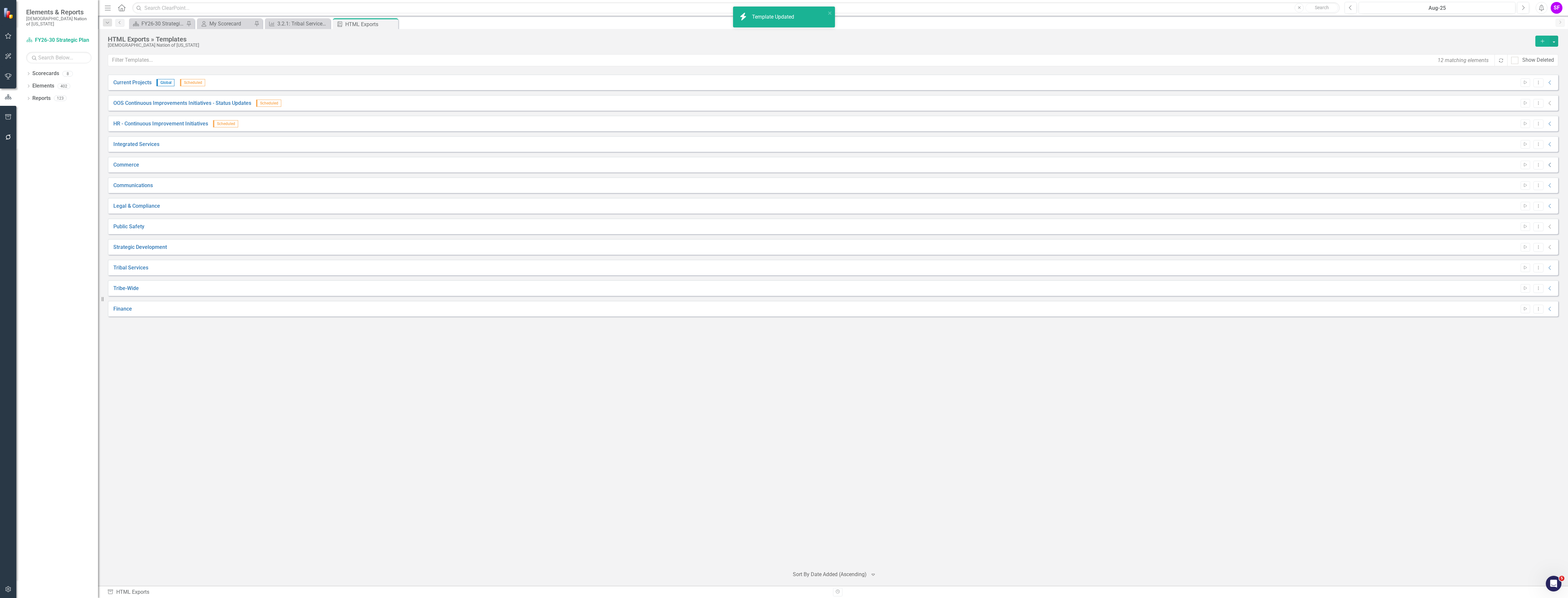
click at [1547, 165] on icon "Collapse" at bounding box center [1550, 165] width 7 height 5
click at [1524, 168] on button "Start" at bounding box center [1525, 165] width 9 height 9
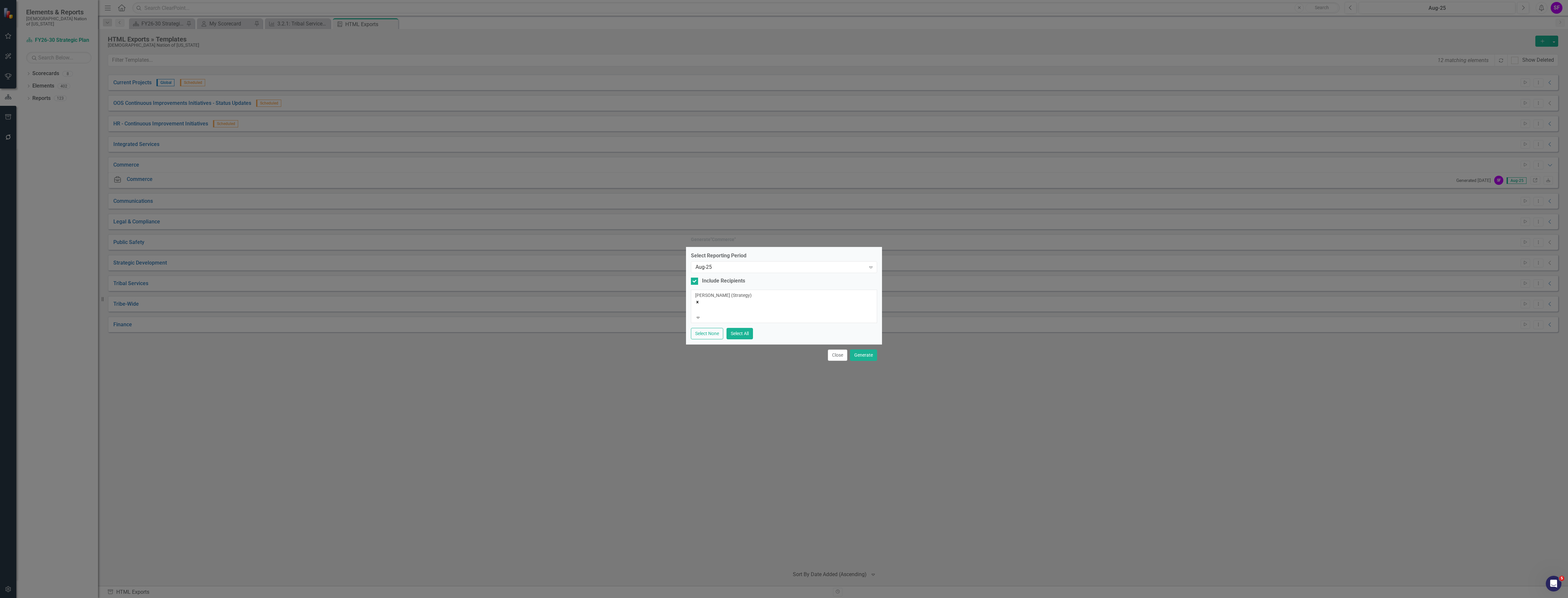
click at [700, 300] on icon "Remove Sheriden Franks (Strategy)" at bounding box center [697, 302] width 5 height 5
click at [693, 283] on input "Include Recipients" at bounding box center [693, 281] width 4 height 4
checkbox input "false"
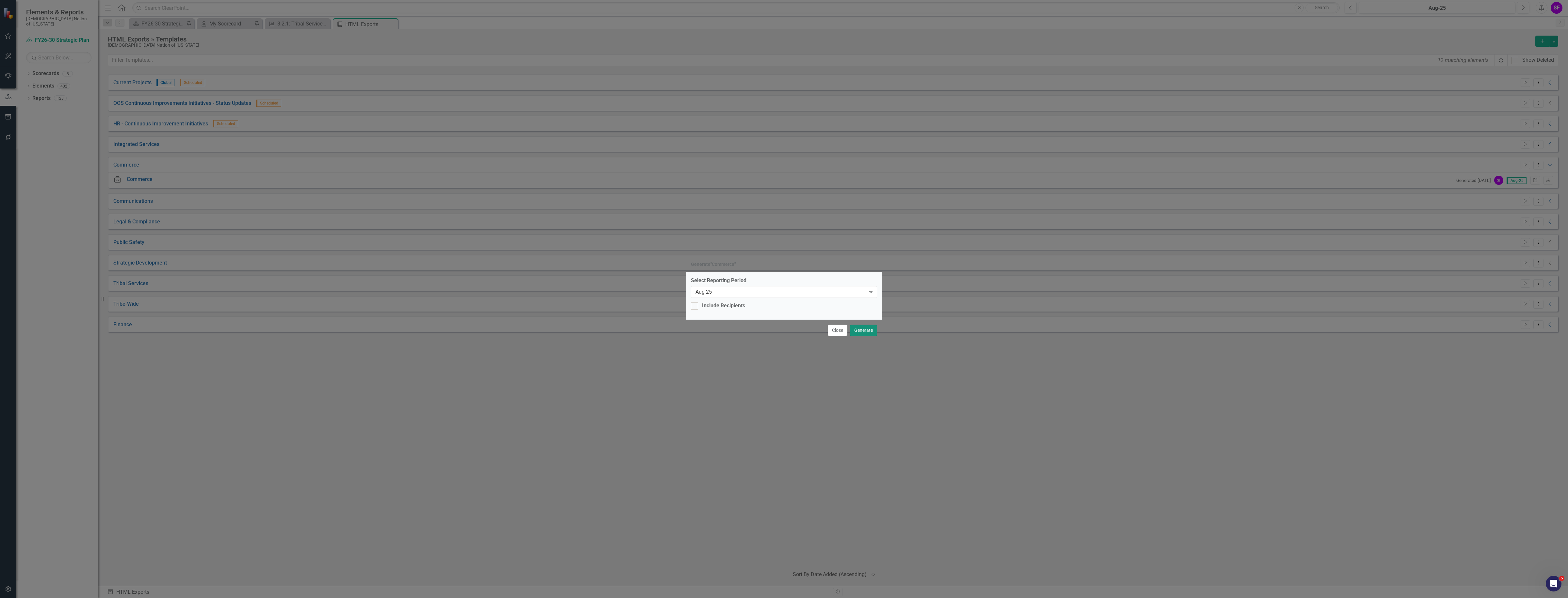
click at [863, 326] on button "Generate" at bounding box center [863, 330] width 27 height 11
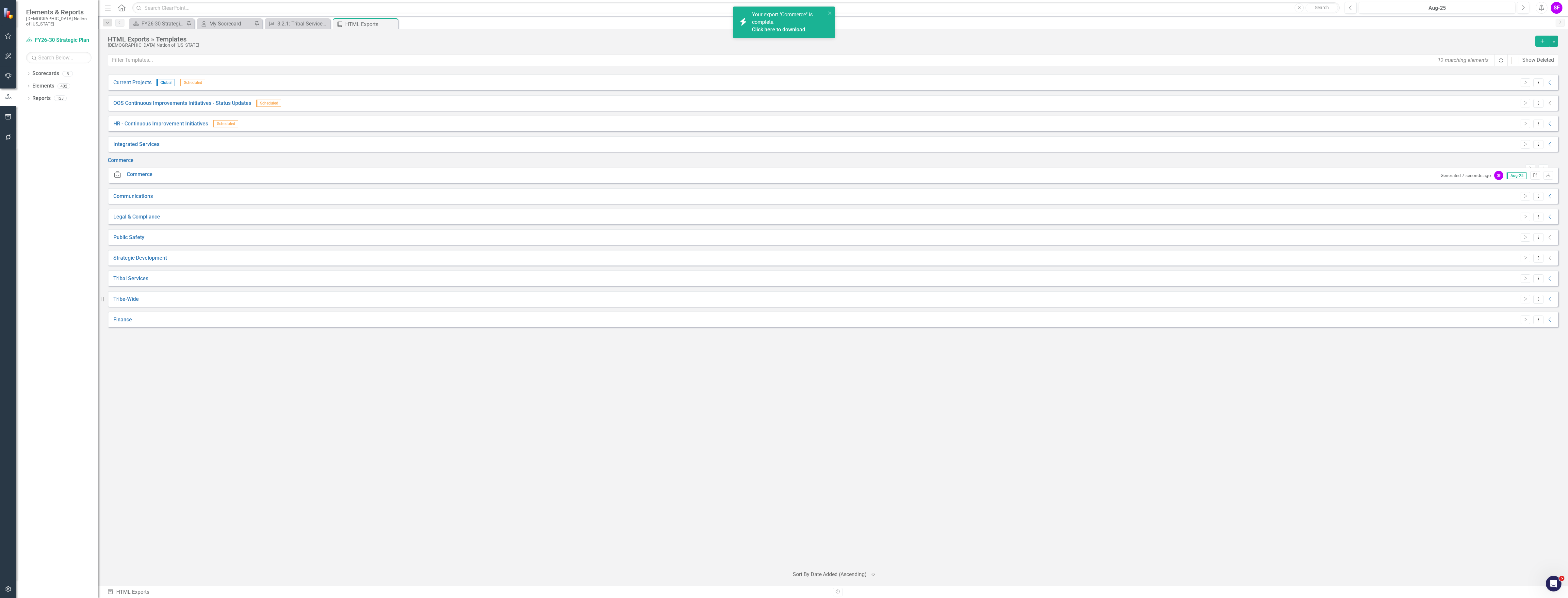
click at [1537, 178] on icon "Link" at bounding box center [1535, 176] width 5 height 4
click at [1540, 167] on icon "Dropdown Menu" at bounding box center [1543, 168] width 5 height 4
click at [1524, 201] on link "Edit Edit Template" at bounding box center [1512, 200] width 60 height 12
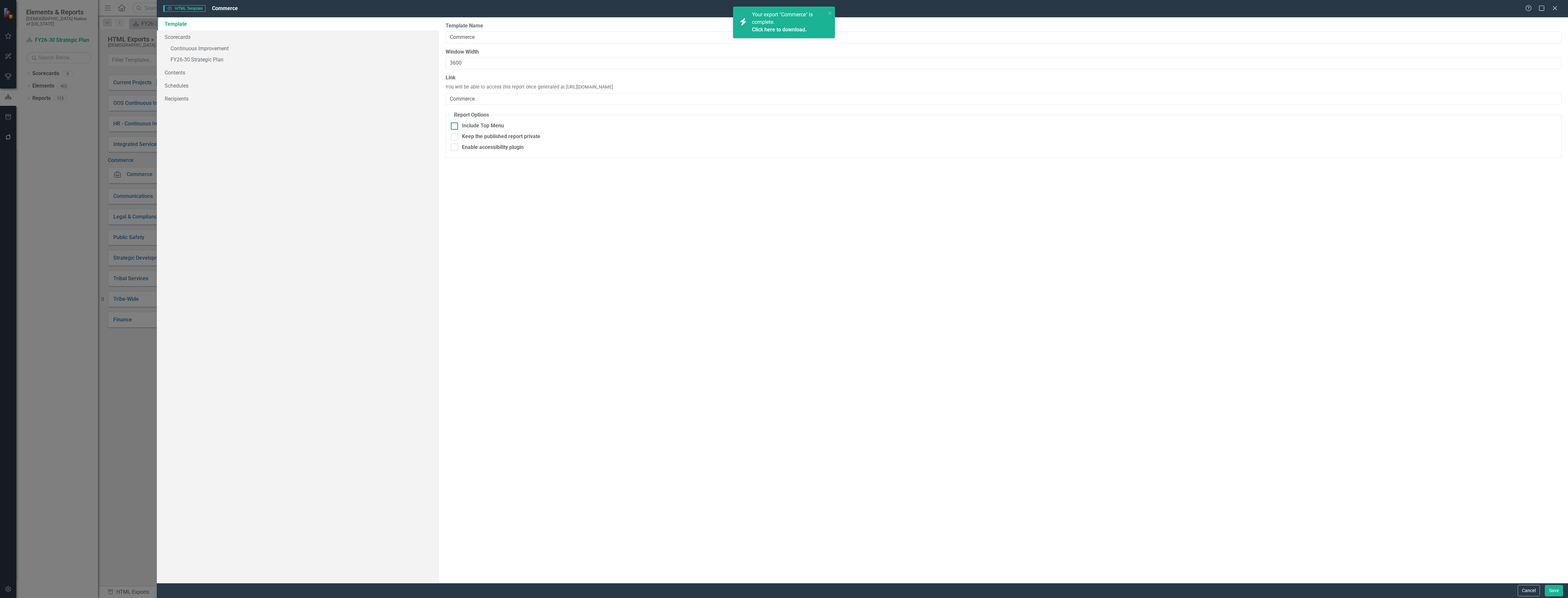
click at [495, 126] on div "Include Top Menu" at bounding box center [483, 126] width 42 height 7
click at [455, 126] on input "Include Top Menu" at bounding box center [453, 124] width 4 height 4
checkbox input "true"
click at [1559, 593] on button "Save" at bounding box center [1554, 590] width 19 height 11
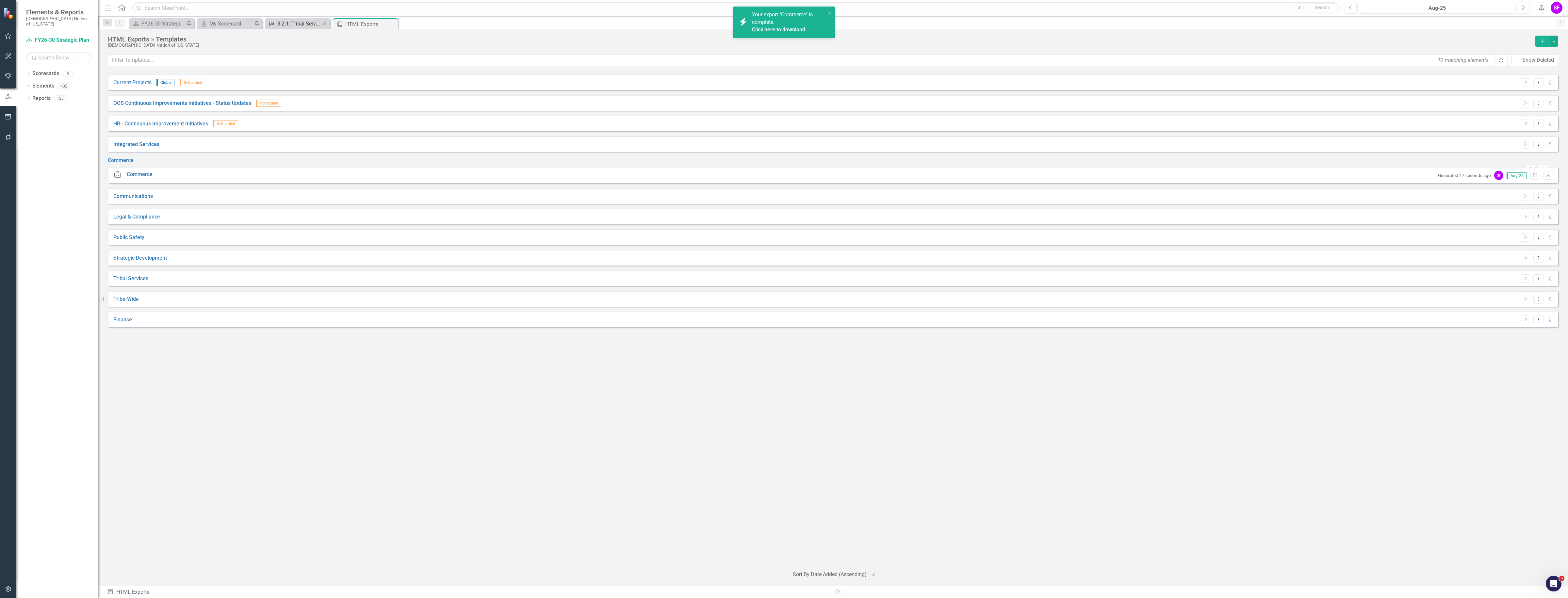
click at [287, 24] on div "3.2.1: Tribal Services Continuous Improvement KPIs" at bounding box center [299, 24] width 43 height 8
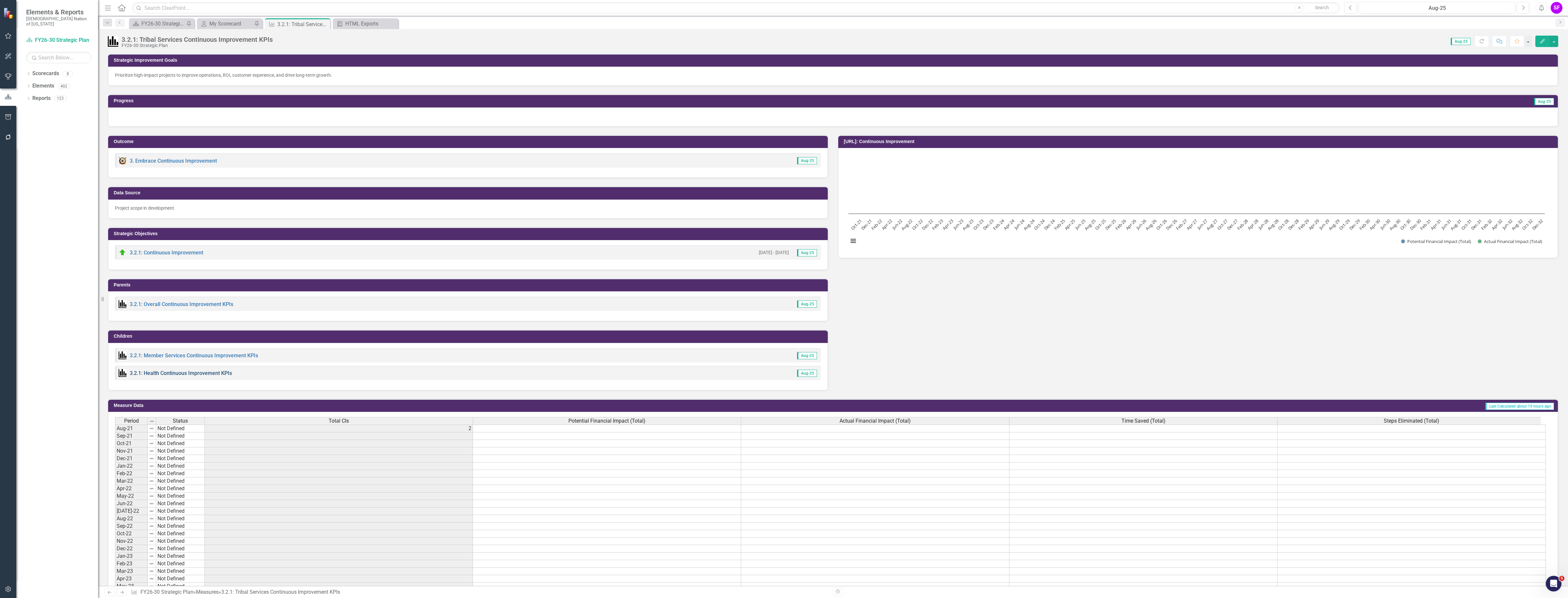
click at [195, 373] on link "3.2.1: Health Continuous Improvement KPIs" at bounding box center [180, 373] width 102 height 6
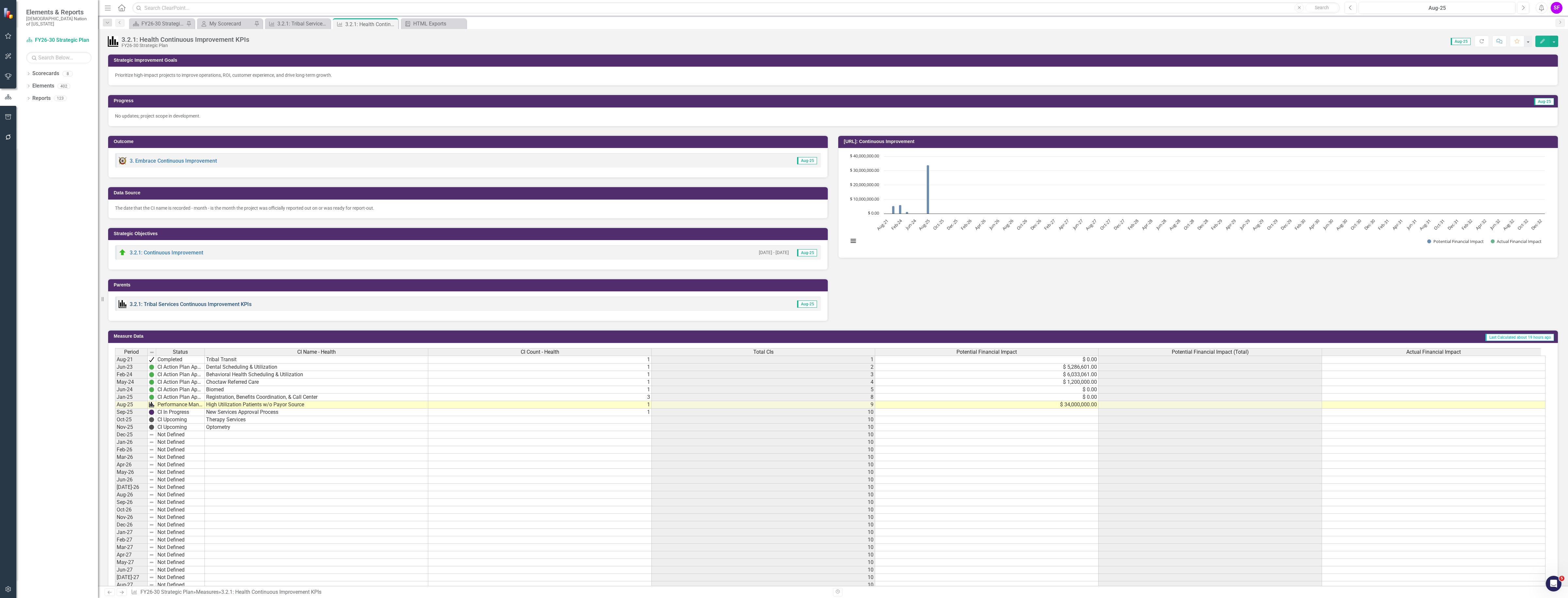
click at [215, 304] on link "3.2.1: Tribal Services Continuous Improvement KPIs" at bounding box center [190, 304] width 122 height 6
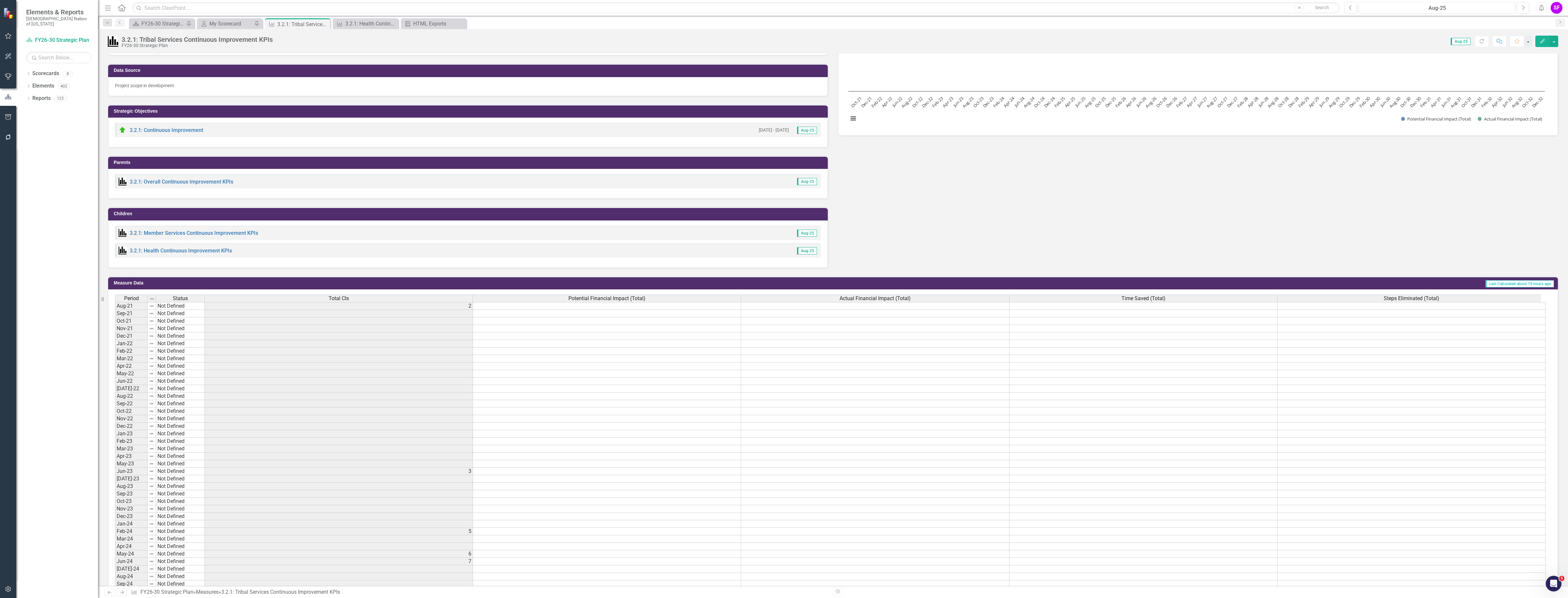
scroll to position [82, 0]
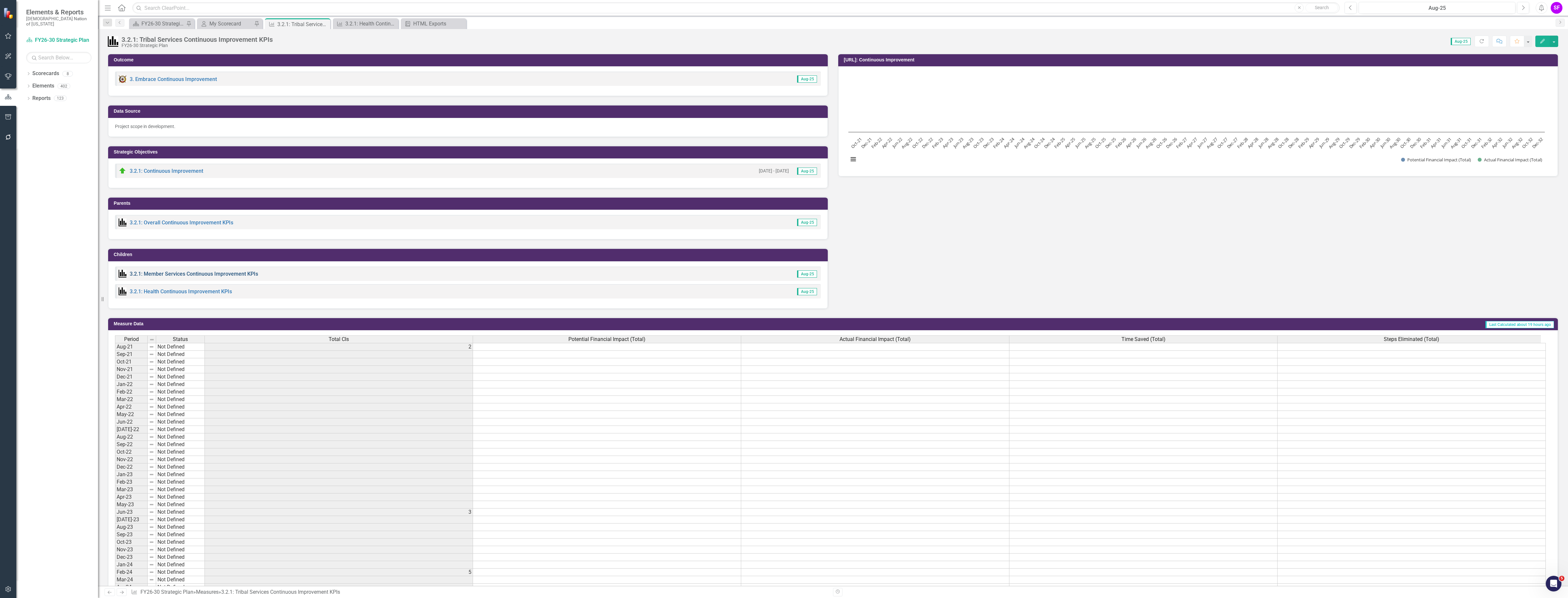
click at [159, 276] on link "3.2.1: Member Services Continuous Improvement KPIs" at bounding box center [194, 274] width 128 height 6
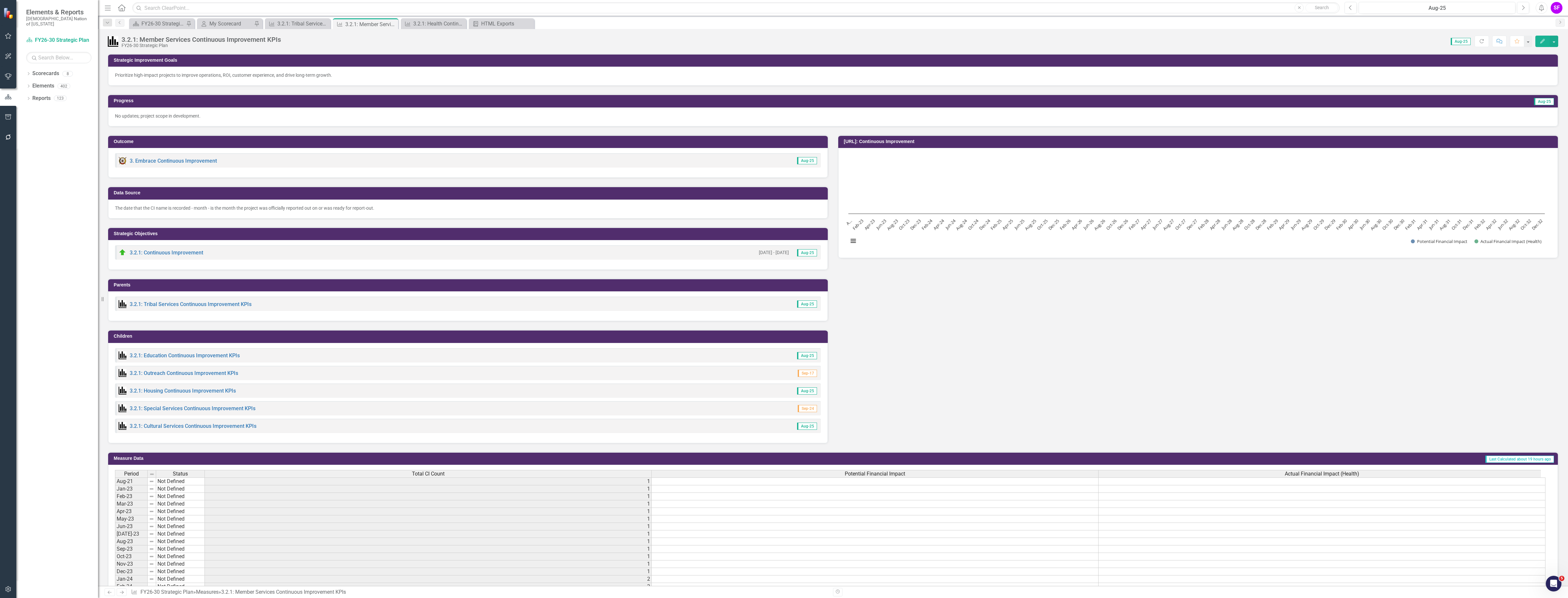
scroll to position [41, 0]
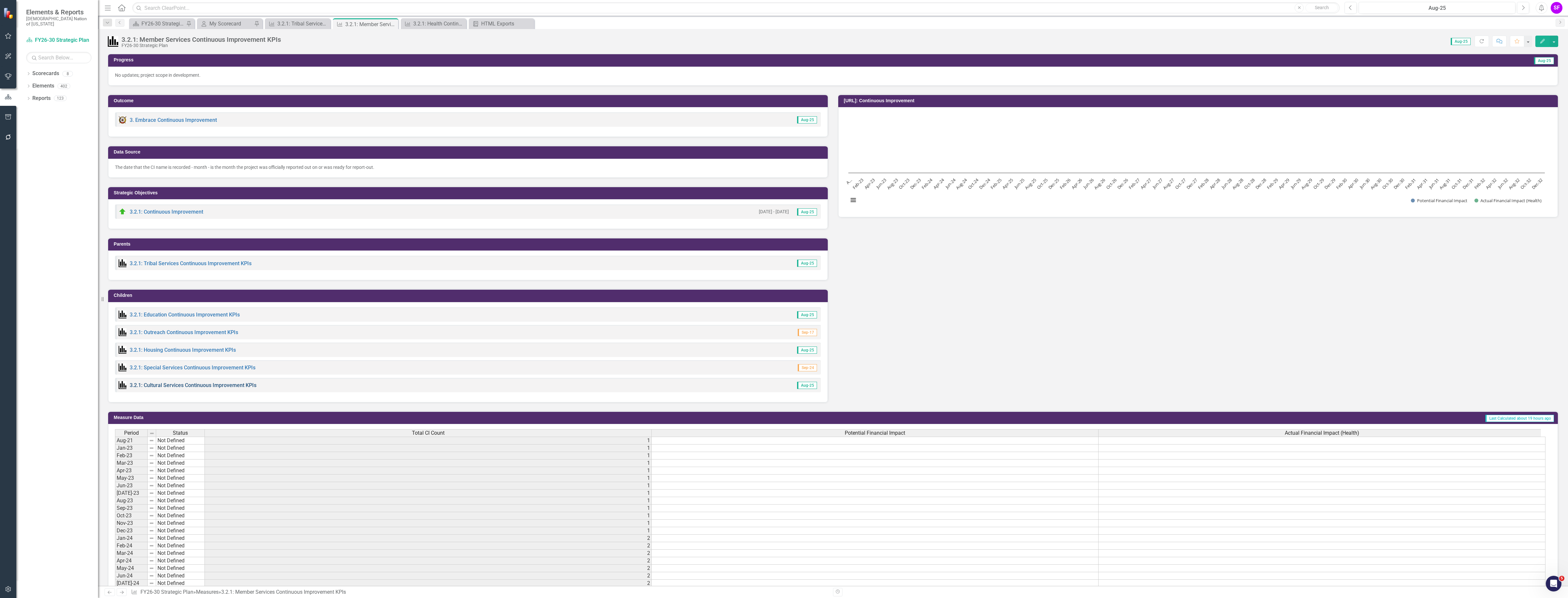
click at [188, 384] on link "3.2.1: Cultural Services Continuous Improvement KPIs" at bounding box center [193, 385] width 127 height 6
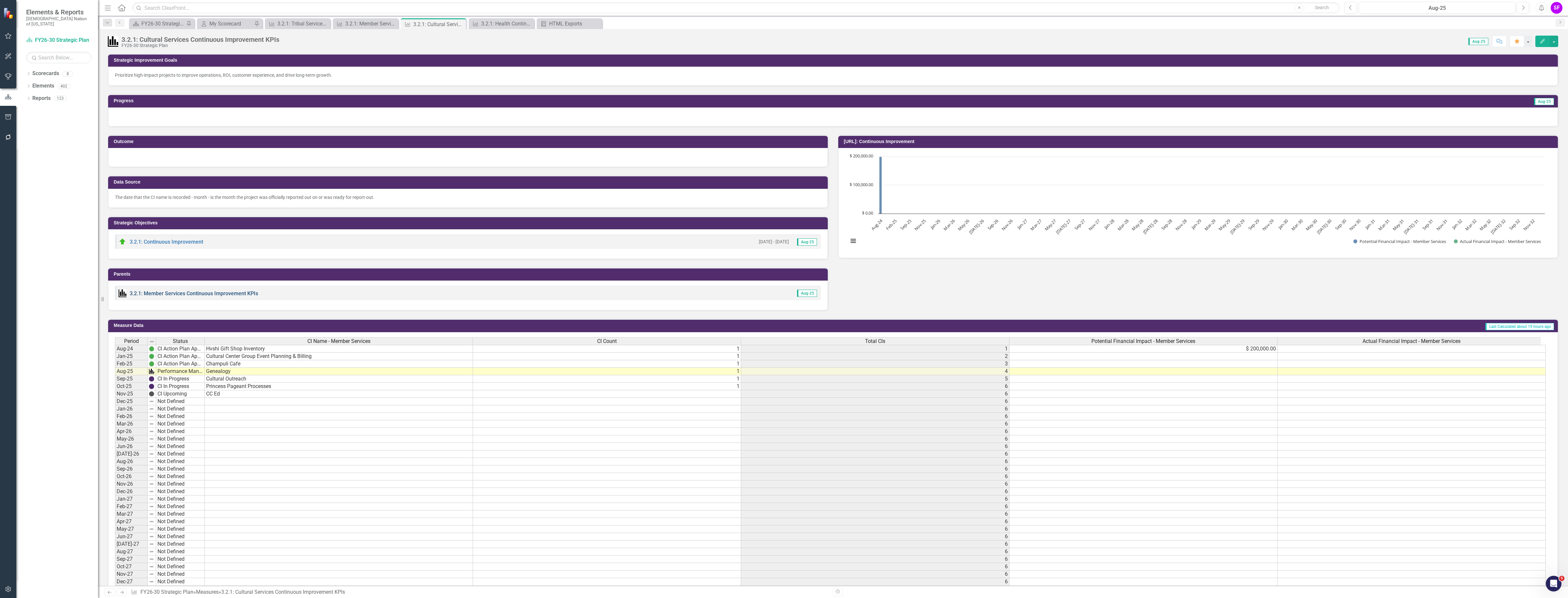
click at [224, 290] on link "3.2.1: Member Services Continuous Improvement KPIs" at bounding box center [194, 293] width 128 height 6
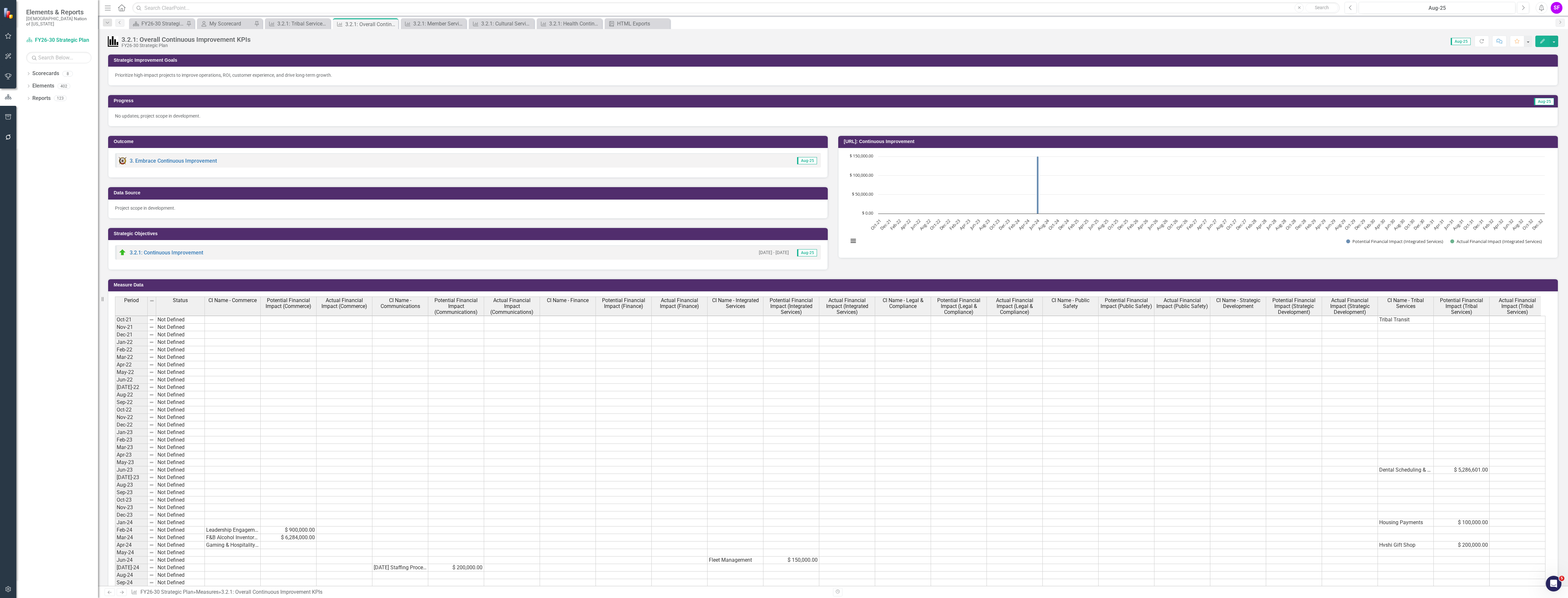
scroll to position [11, 0]
click at [178, 161] on link "3. Embrace Continuous Improvement" at bounding box center [173, 161] width 87 height 6
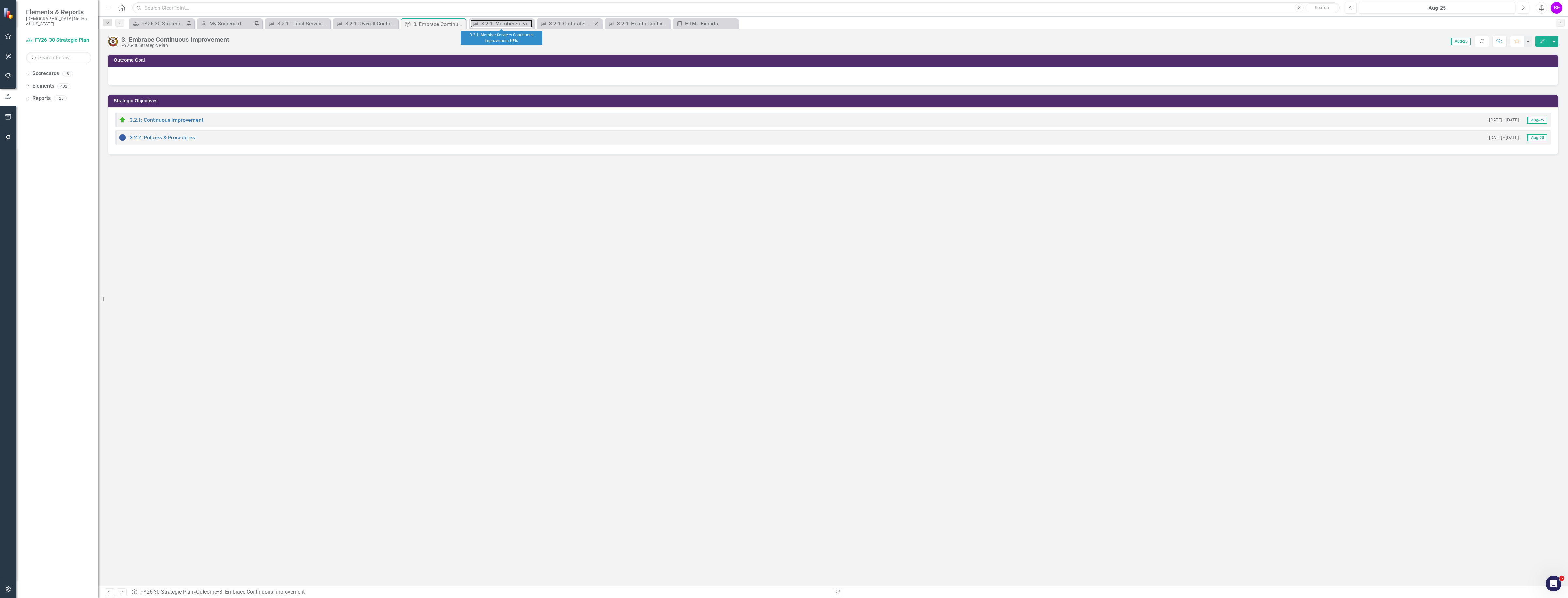
drag, startPoint x: 510, startPoint y: 23, endPoint x: 566, endPoint y: 28, distance: 56.2
click at [510, 23] on div "3.2.1: Member Services Continuous Improvement KPIs" at bounding box center [507, 24] width 52 height 8
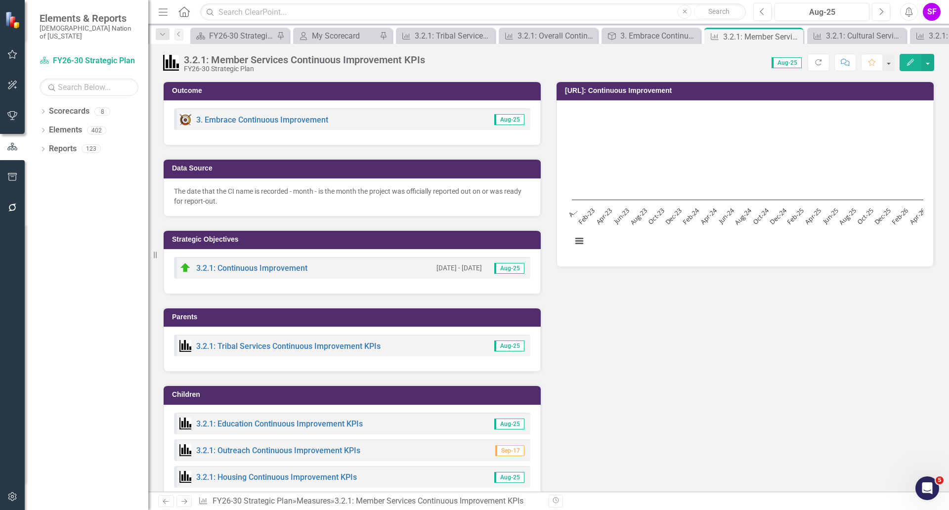
scroll to position [124, 0]
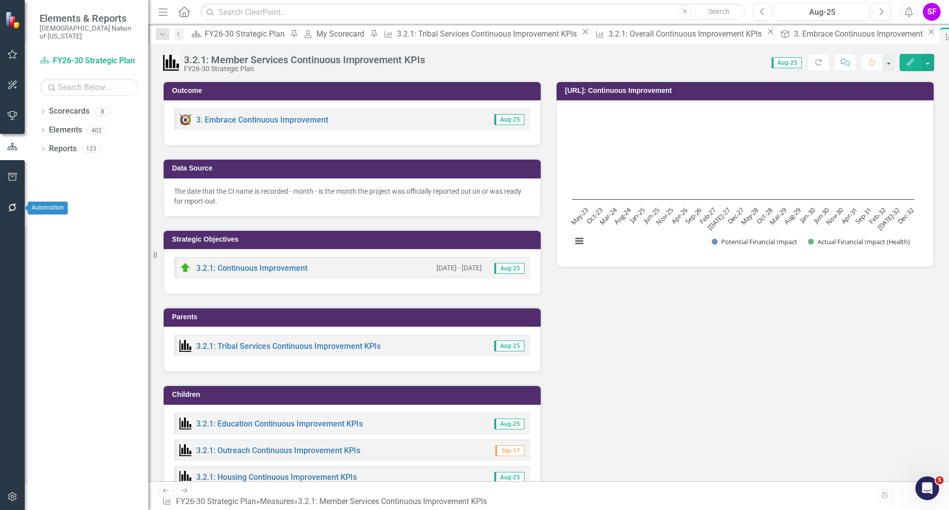
drag, startPoint x: 6, startPoint y: 203, endPoint x: 6, endPoint y: 186, distance: 16.8
click at [6, 203] on button "button" at bounding box center [12, 208] width 22 height 21
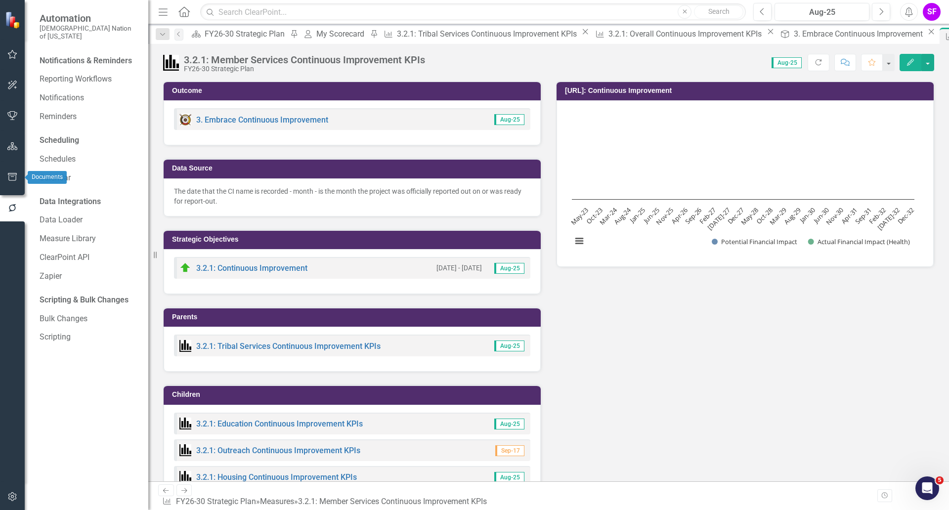
click at [16, 182] on button "button" at bounding box center [12, 177] width 22 height 21
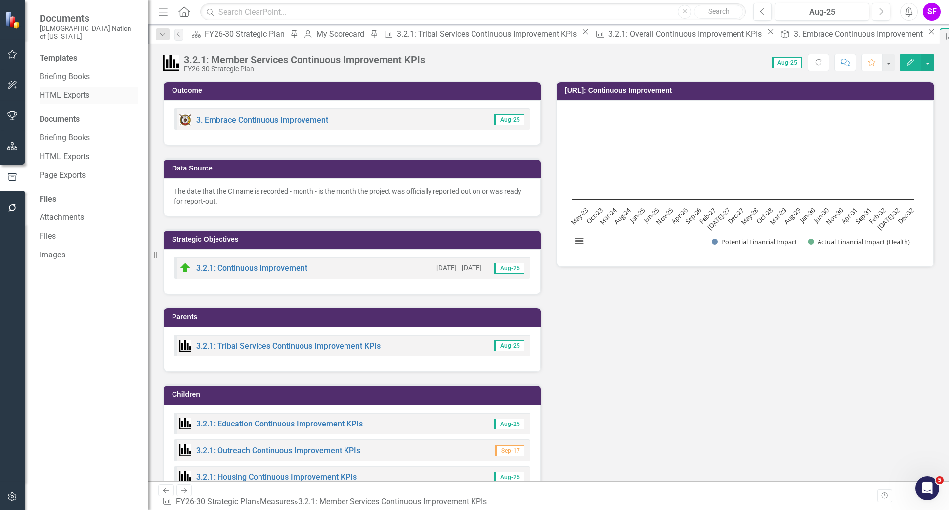
click at [69, 90] on link "HTML Exports" at bounding box center [89, 95] width 99 height 11
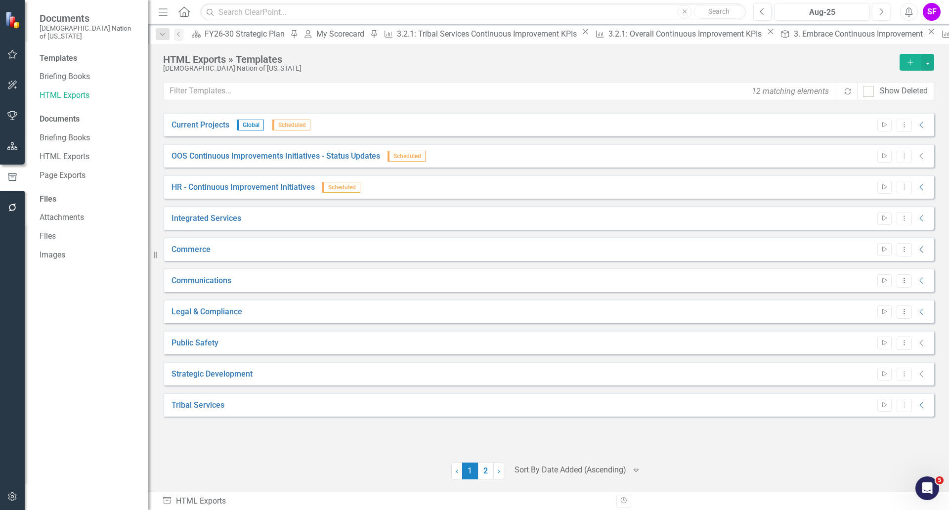
click at [923, 252] on icon "Collapse" at bounding box center [922, 250] width 10 height 8
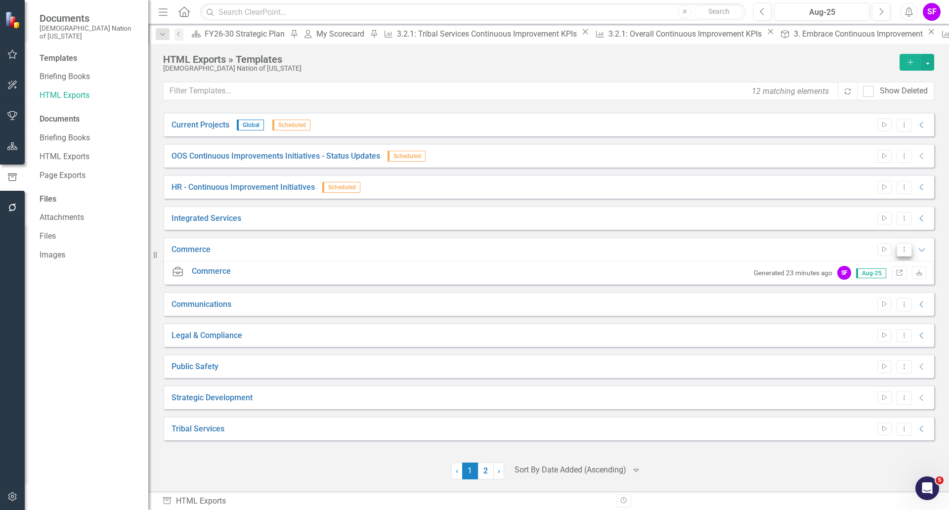
click at [905, 254] on button "Dropdown Menu" at bounding box center [904, 249] width 15 height 13
click at [873, 304] on link "Edit Edit Template" at bounding box center [865, 303] width 91 height 18
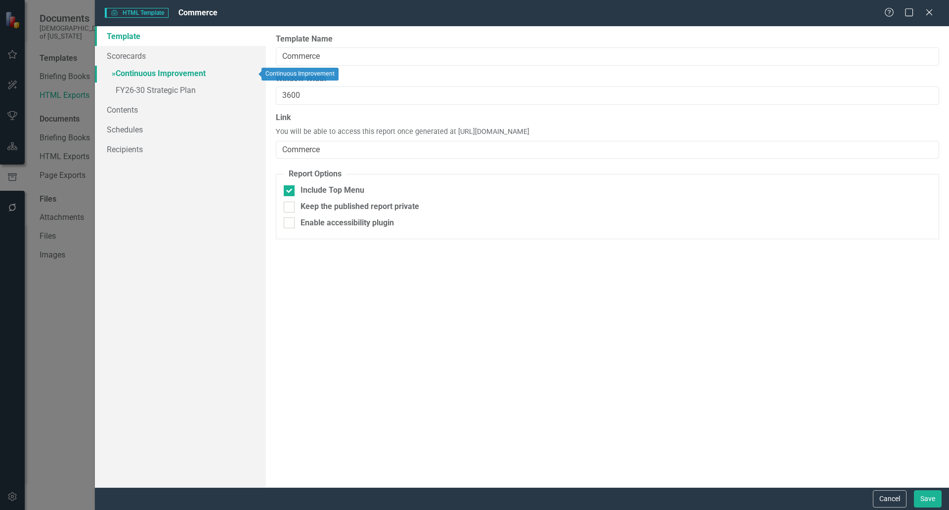
click at [159, 73] on link "» Continuous Improvement" at bounding box center [180, 74] width 171 height 17
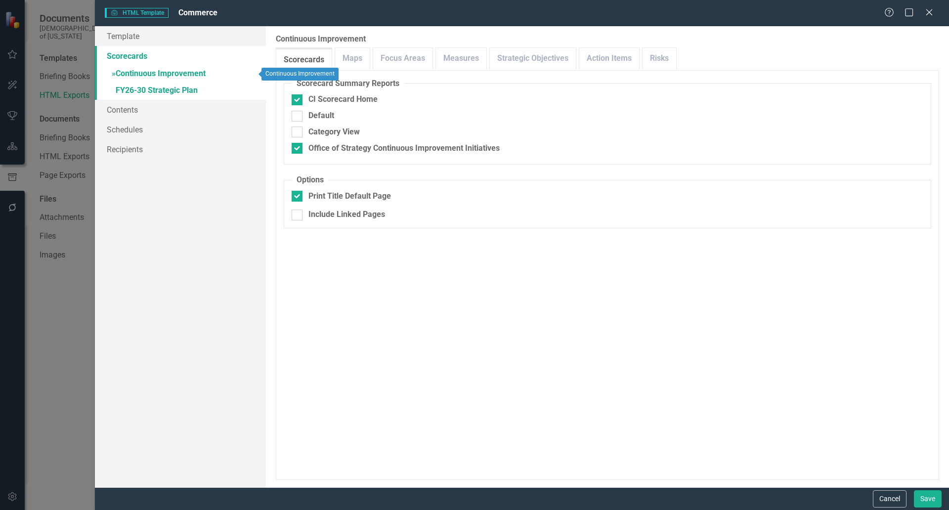
checkbox input "false"
click at [517, 57] on link "Strategic Objectives" at bounding box center [533, 58] width 86 height 21
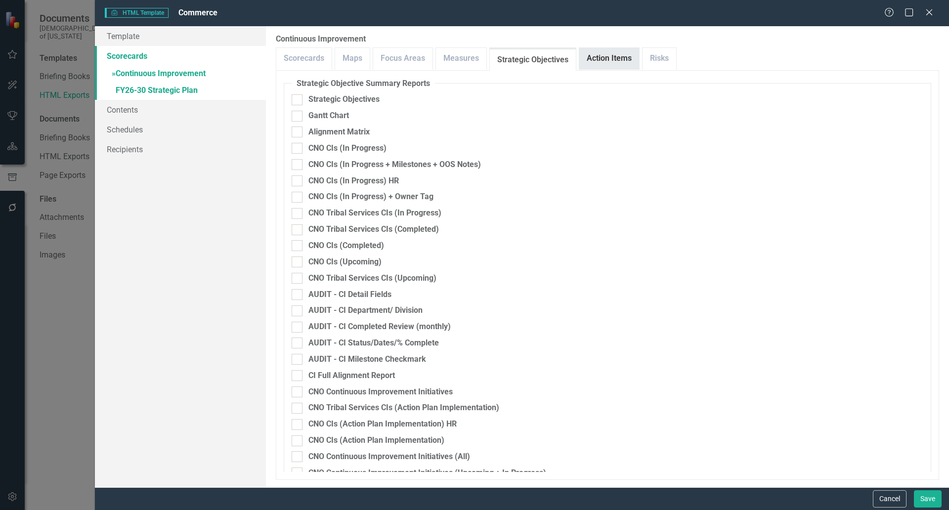
click at [611, 57] on link "Action Items" at bounding box center [609, 58] width 60 height 21
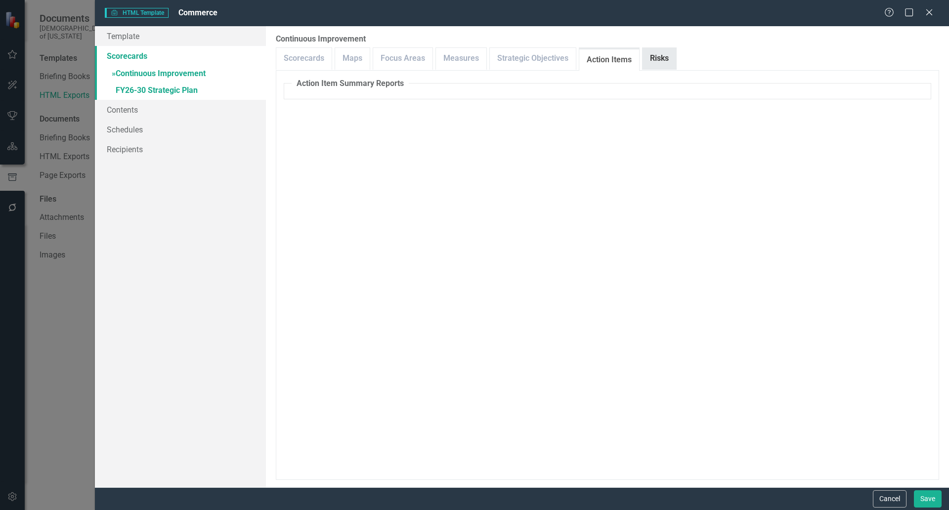
click at [656, 57] on link "Risks" at bounding box center [660, 58] width 34 height 21
click at [316, 60] on link "Scorecards" at bounding box center [303, 58] width 55 height 21
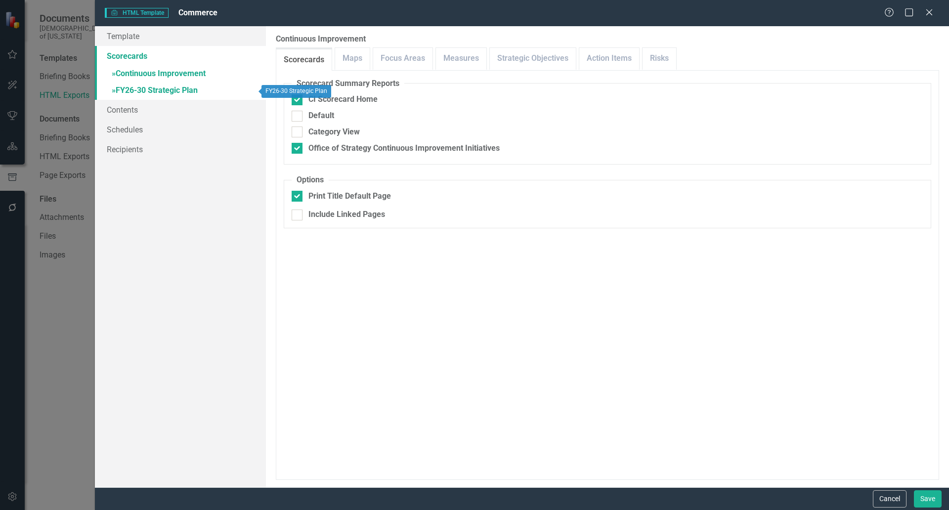
click at [174, 91] on link "» FY26-30 Strategic Plan" at bounding box center [180, 91] width 171 height 17
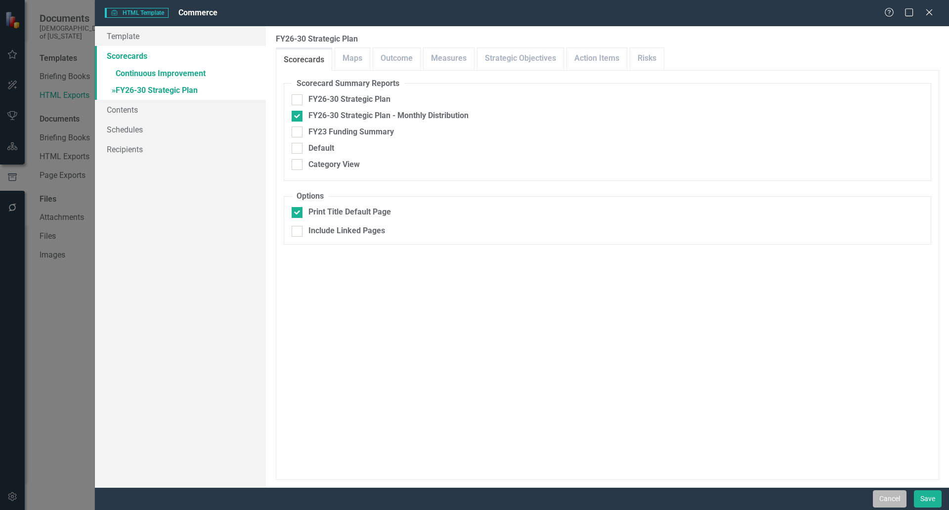
click at [897, 491] on button "Cancel" at bounding box center [890, 498] width 34 height 17
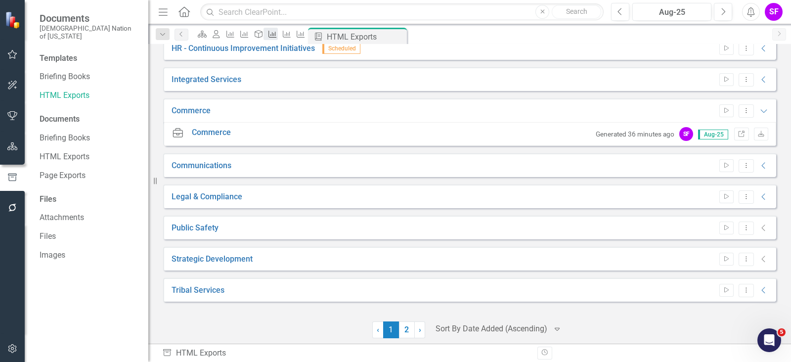
scroll to position [145, 0]
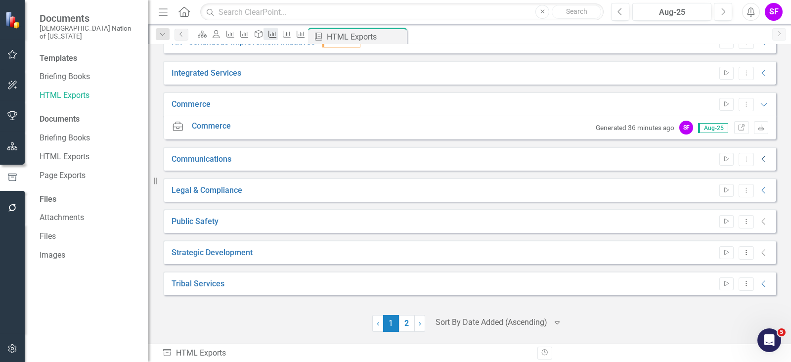
click at [759, 159] on icon "Collapse" at bounding box center [764, 159] width 10 height 8
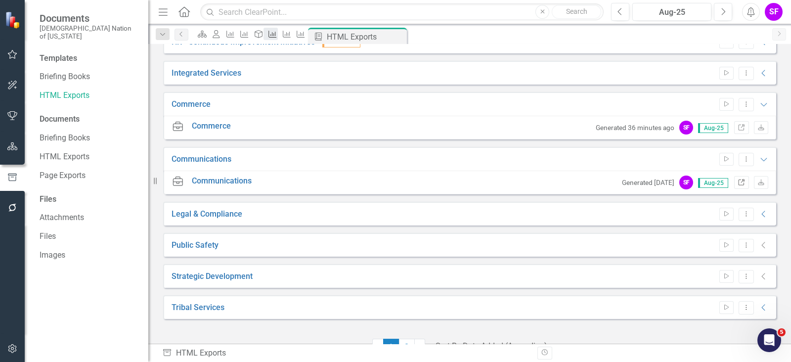
click at [738, 182] on icon "Link" at bounding box center [741, 183] width 7 height 6
click at [183, 13] on icon "Home" at bounding box center [183, 11] width 13 height 10
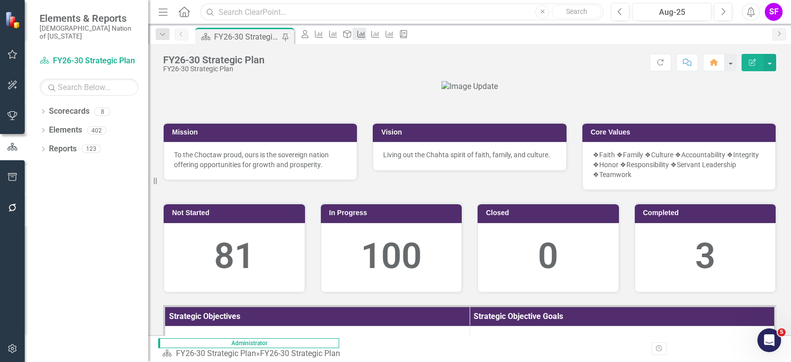
click at [351, 13] on input "text" at bounding box center [401, 11] width 403 height 17
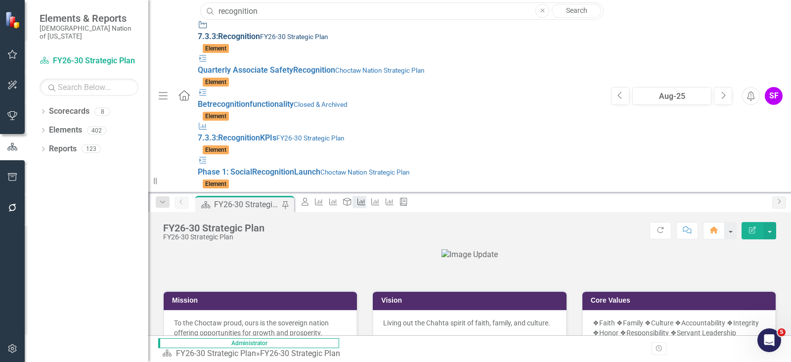
type input "recognition"
click at [198, 31] on div "Strategic Objective 7.3.3: Recognition FY26-30 Strategic Plan" at bounding box center [399, 31] width 403 height 23
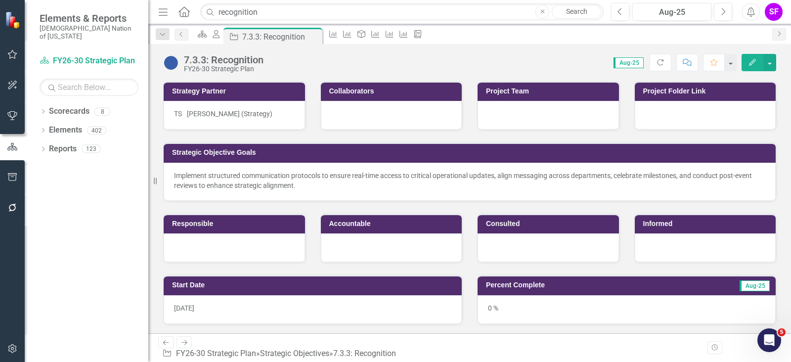
click at [165, 9] on icon "Menu" at bounding box center [163, 11] width 13 height 10
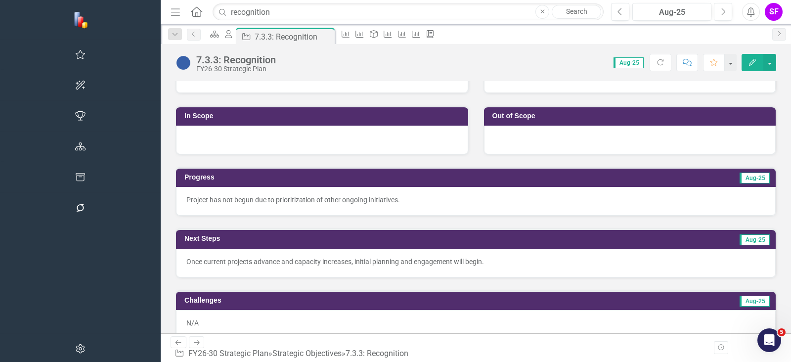
scroll to position [247, 0]
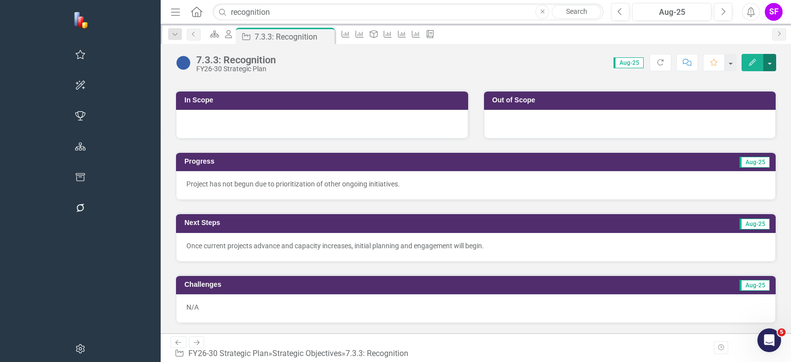
click at [773, 66] on button "button" at bounding box center [769, 62] width 13 height 17
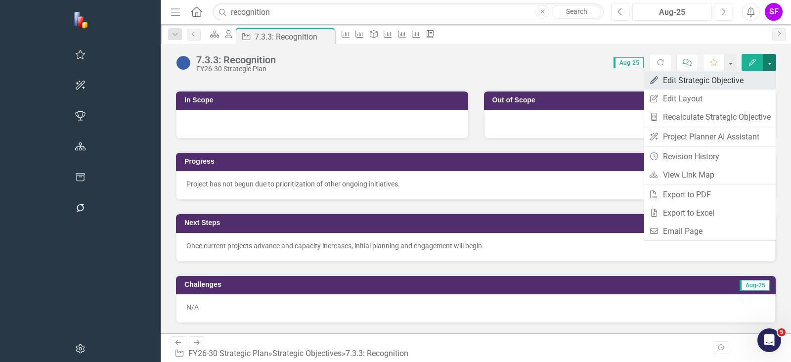
click at [753, 75] on link "Edit Edit Strategic Objective" at bounding box center [710, 80] width 132 height 18
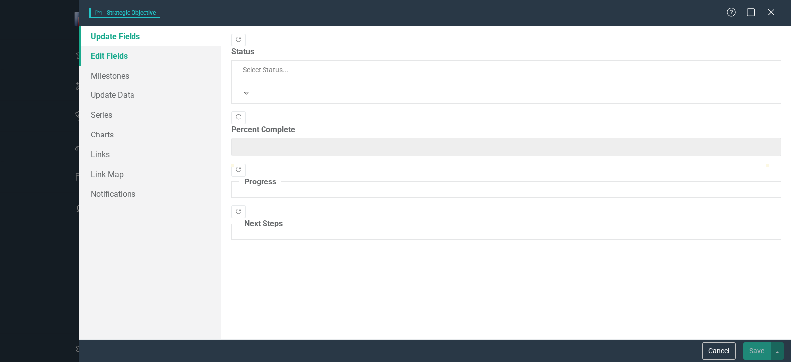
type input "0"
click at [111, 55] on link "Edit Fields" at bounding box center [150, 56] width 142 height 20
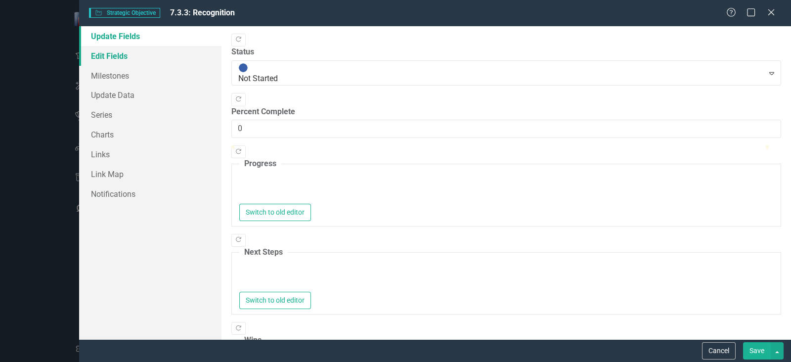
click at [118, 53] on link "Edit Fields" at bounding box center [150, 56] width 142 height 20
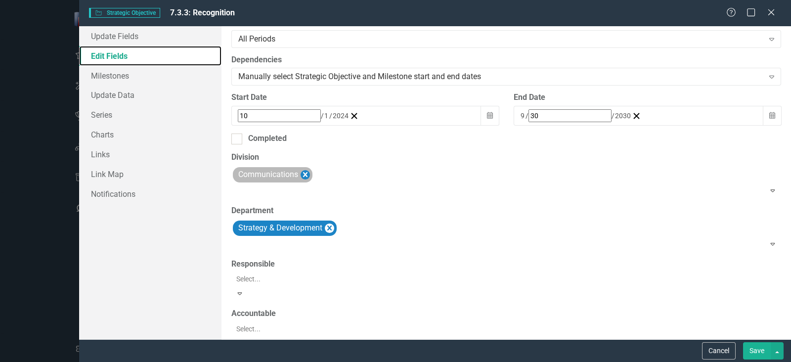
click at [309, 173] on icon "Remove Communications" at bounding box center [305, 175] width 9 height 12
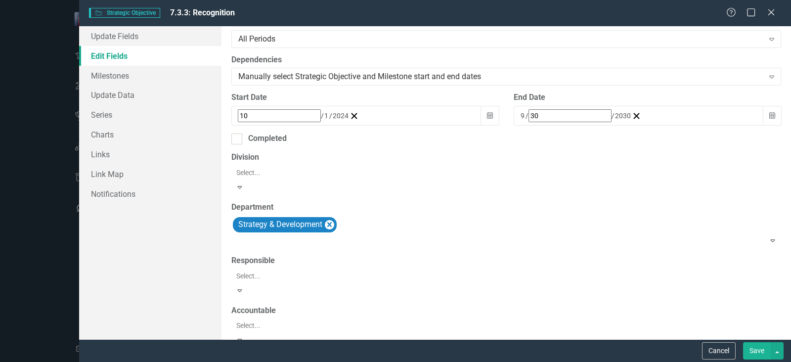
click at [309, 176] on div at bounding box center [507, 173] width 550 height 12
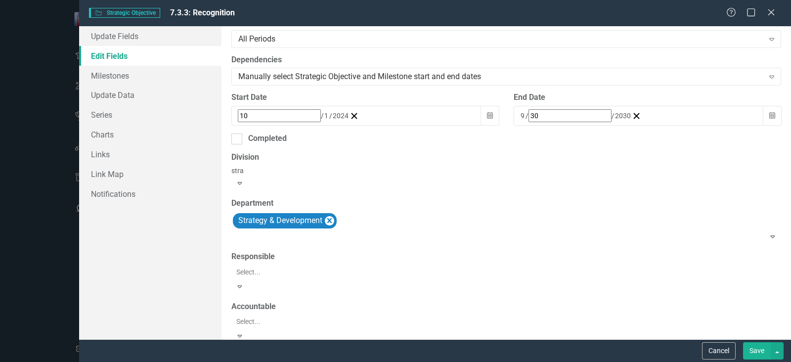
type input "strat"
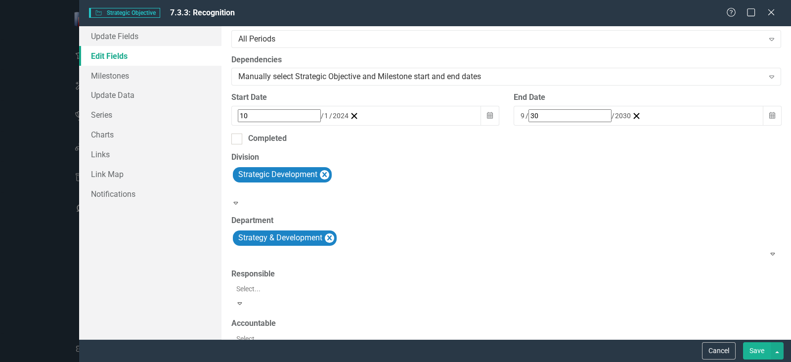
click at [763, 351] on button "Save" at bounding box center [757, 350] width 28 height 17
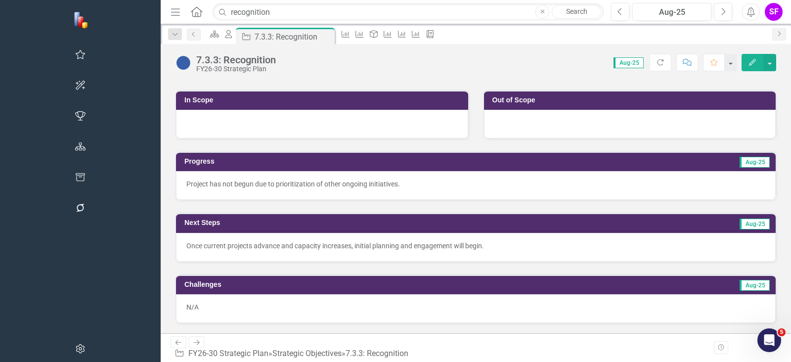
drag, startPoint x: 213, startPoint y: 37, endPoint x: 225, endPoint y: 0, distance: 38.0
click at [0, 0] on icon at bounding box center [0, 0] width 0 height 0
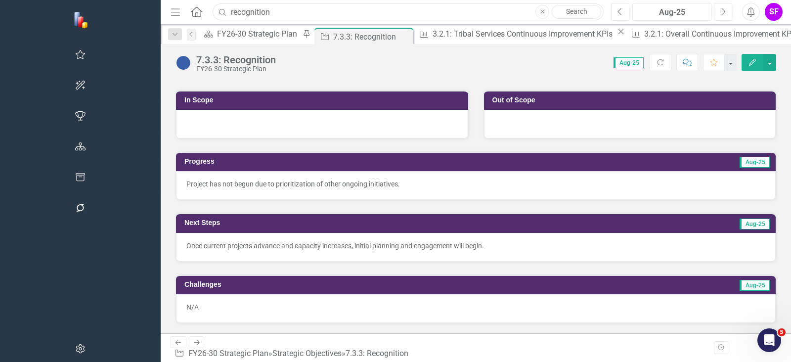
click at [213, 16] on input "recognition" at bounding box center [408, 11] width 391 height 17
type input "n"
type input "4.2.4"
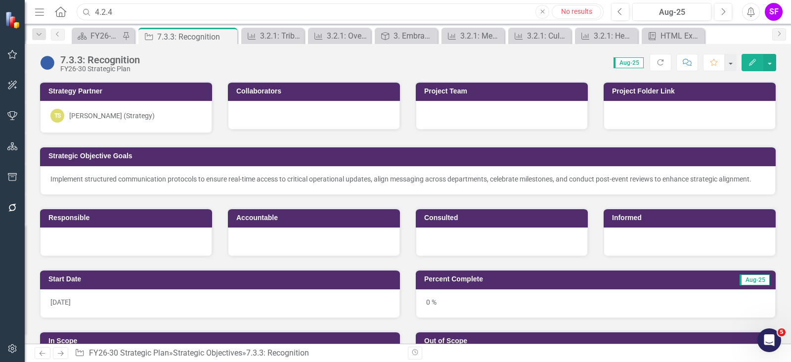
scroll to position [247, 0]
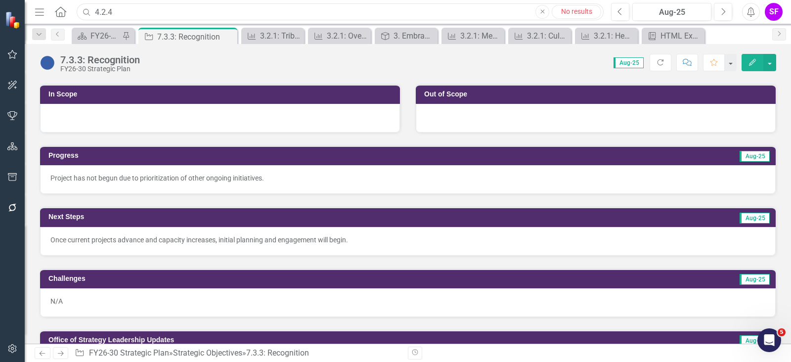
click at [192, 14] on input "4.2.4" at bounding box center [340, 11] width 527 height 17
click at [186, 14] on input "survey" at bounding box center [340, 11] width 527 height 17
click at [186, 13] on input "survey" at bounding box center [340, 11] width 527 height 17
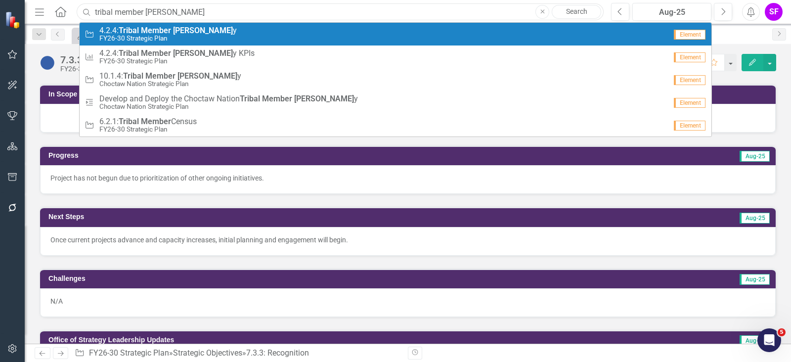
type input "tribal member [PERSON_NAME]"
click at [185, 28] on strong "[PERSON_NAME]" at bounding box center [203, 30] width 60 height 9
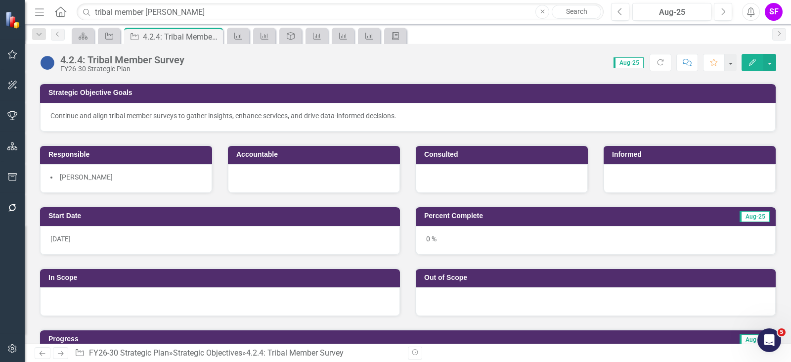
scroll to position [123, 0]
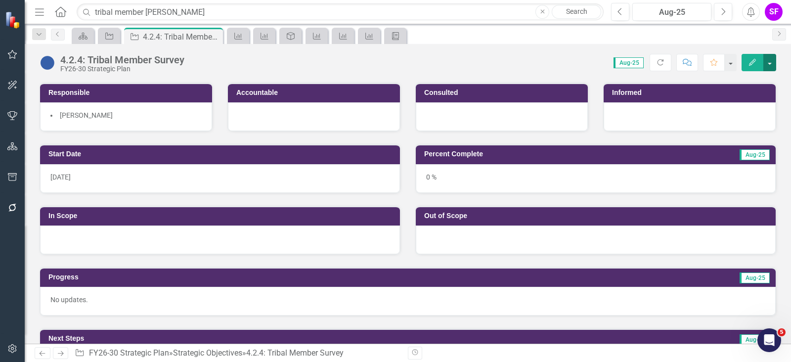
click at [774, 63] on button "button" at bounding box center [769, 62] width 13 height 17
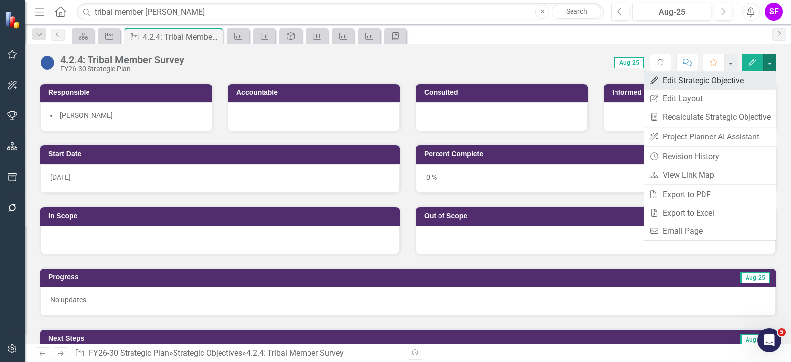
click at [759, 75] on link "Edit Edit Strategic Objective" at bounding box center [710, 80] width 132 height 18
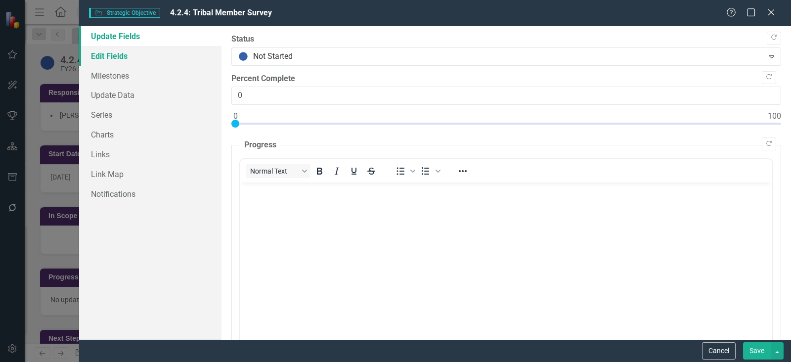
click at [115, 51] on link "Edit Fields" at bounding box center [150, 56] width 142 height 20
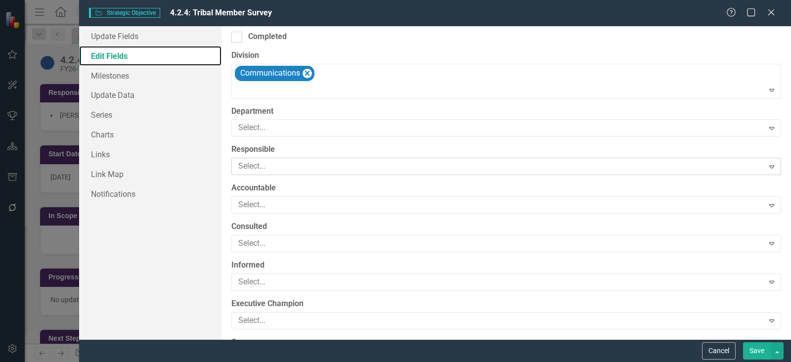
scroll to position [371, 0]
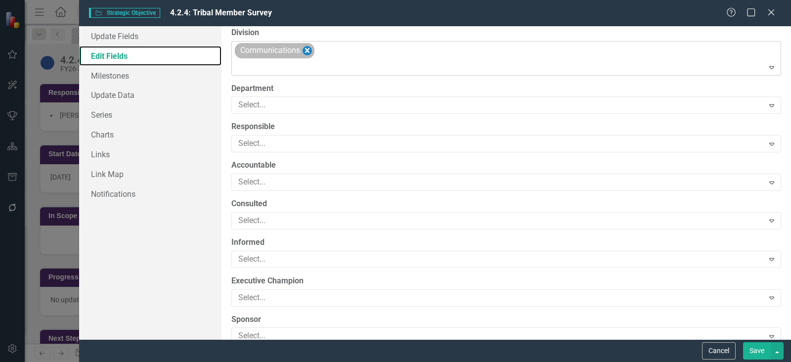
click at [308, 51] on icon "Remove Communications" at bounding box center [307, 50] width 9 height 12
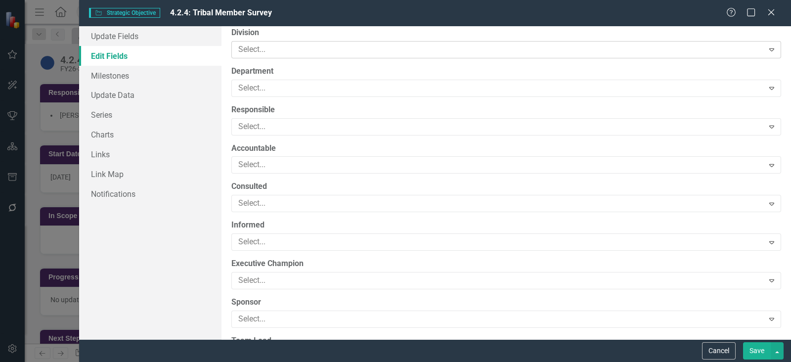
click at [302, 61] on div "ClearPoint Can Do More! How ClearPoint Can Help Close Enterprise plans can auto…" at bounding box center [506, 182] width 570 height 313
click at [309, 50] on div at bounding box center [498, 49] width 529 height 13
type input "stra"
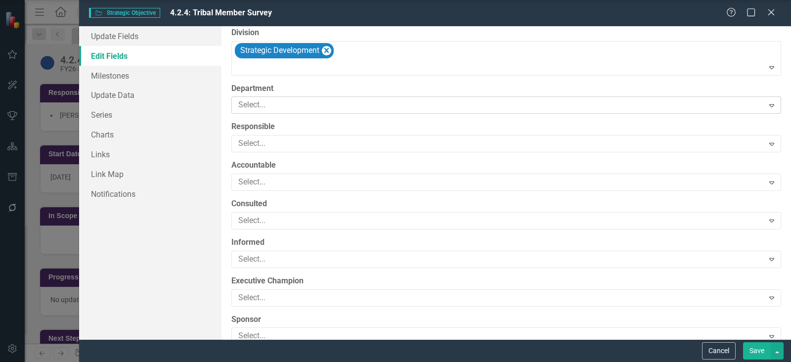
click at [317, 111] on div "Select..." at bounding box center [497, 104] width 529 height 15
type input "opera"
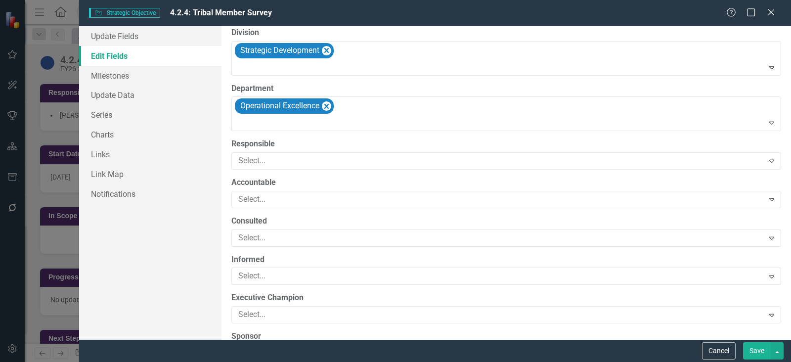
click at [753, 342] on button "Save" at bounding box center [757, 350] width 28 height 17
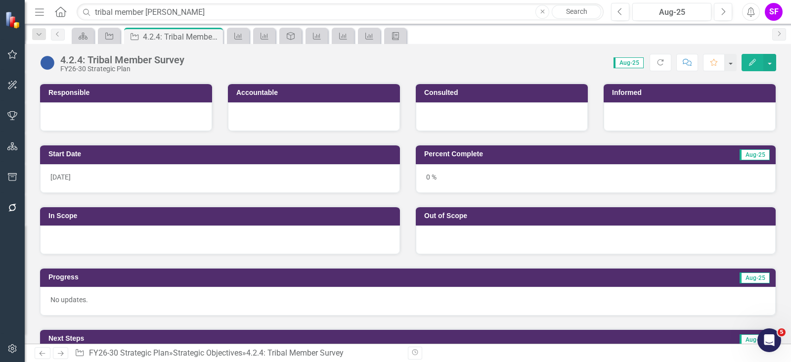
drag, startPoint x: 212, startPoint y: 35, endPoint x: 227, endPoint y: 47, distance: 19.7
click at [0, 0] on icon at bounding box center [0, 0] width 0 height 0
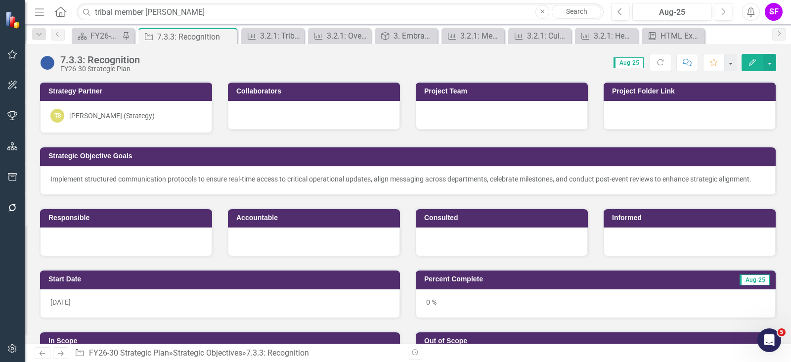
click at [14, 169] on button "button" at bounding box center [12, 177] width 22 height 21
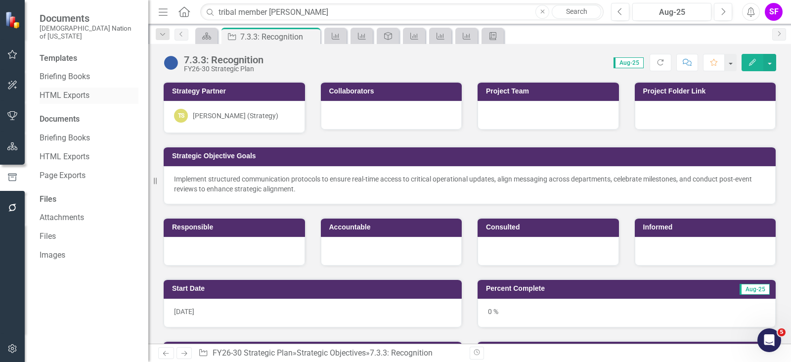
click at [70, 90] on link "HTML Exports" at bounding box center [89, 95] width 99 height 11
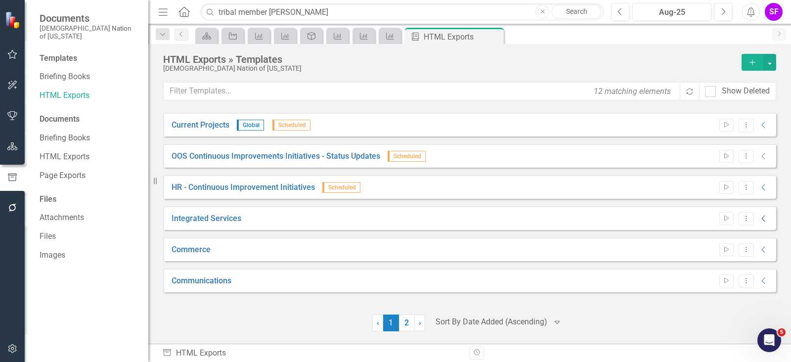
click at [763, 216] on icon at bounding box center [762, 219] width 3 height 6
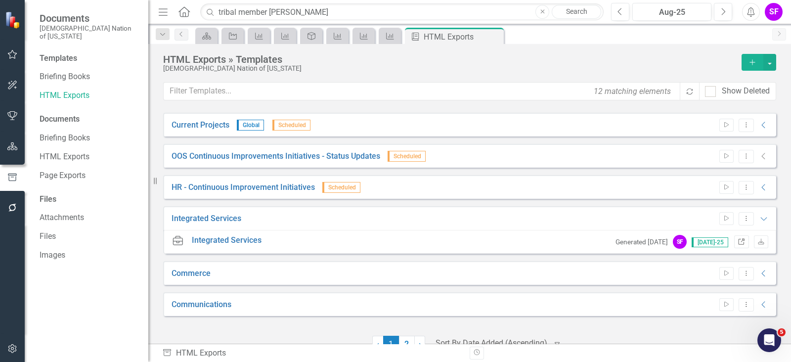
click at [738, 241] on icon "Link" at bounding box center [741, 242] width 7 height 6
click at [738, 242] on icon "Link" at bounding box center [741, 242] width 7 height 6
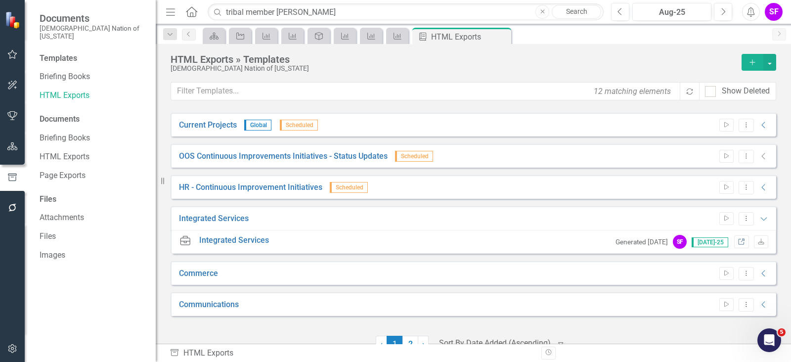
click at [156, 32] on div "Resize" at bounding box center [160, 181] width 8 height 362
click at [168, 33] on icon "Dropdown" at bounding box center [170, 34] width 9 height 7
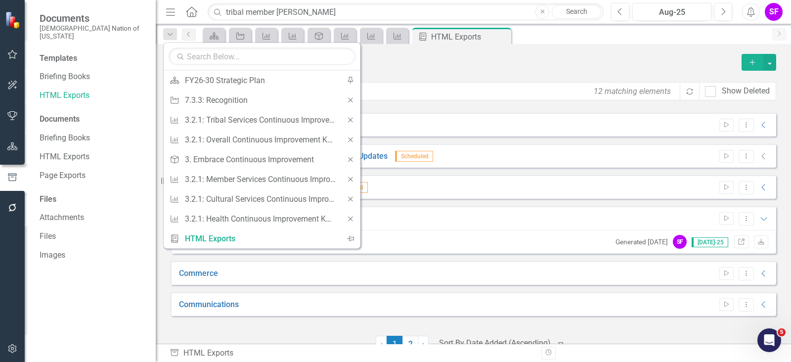
click at [166, 11] on icon "Menu" at bounding box center [170, 11] width 13 height 10
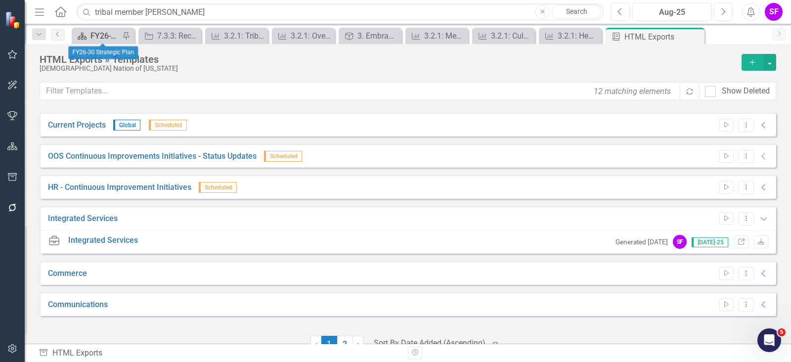
click at [99, 31] on div "FY26-30 Strategic Plan" at bounding box center [104, 36] width 29 height 12
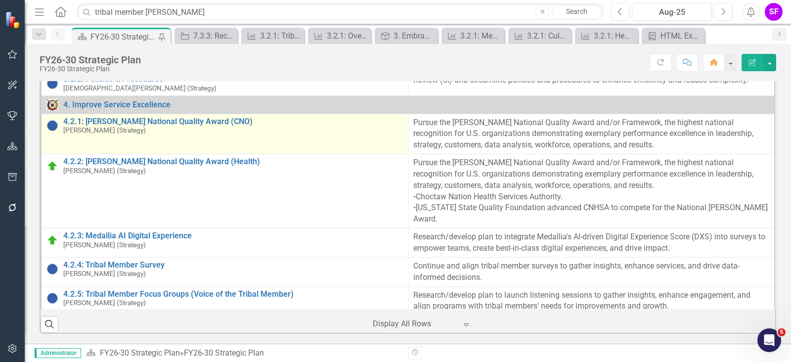
scroll to position [1236, 0]
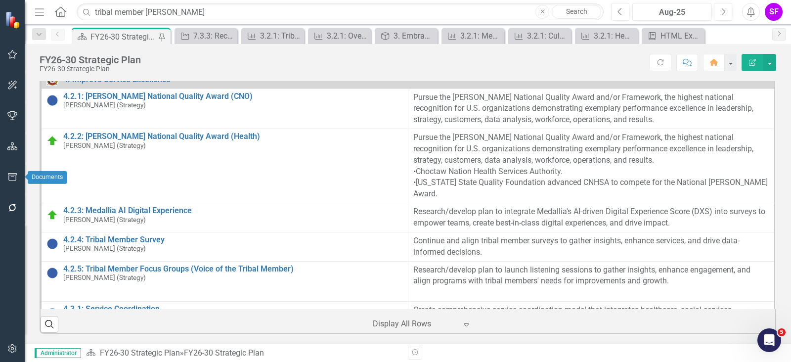
click at [10, 171] on button "button" at bounding box center [12, 177] width 22 height 21
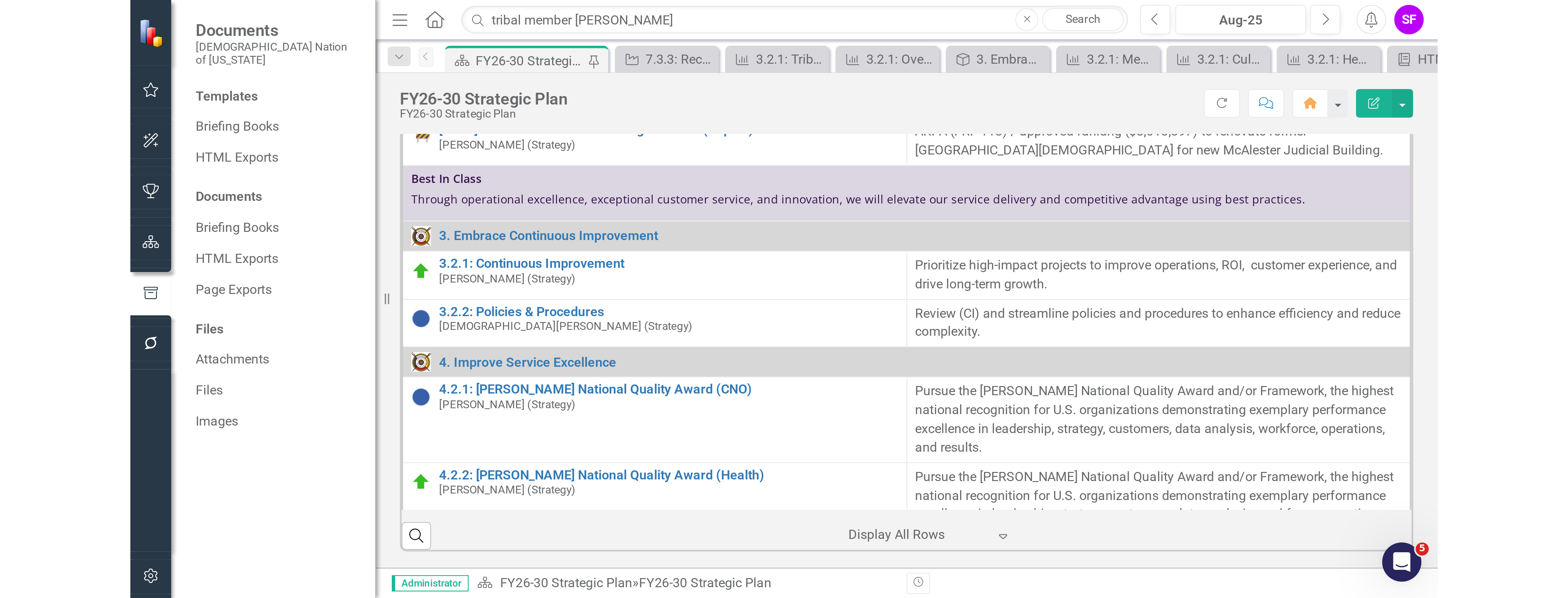
scroll to position [333, 0]
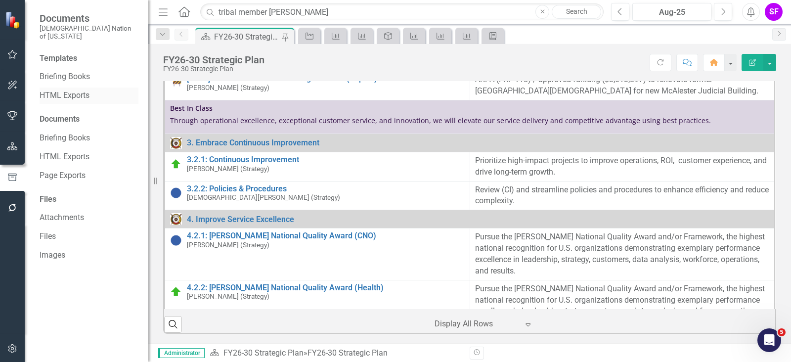
click at [78, 90] on link "HTML Exports" at bounding box center [89, 95] width 99 height 11
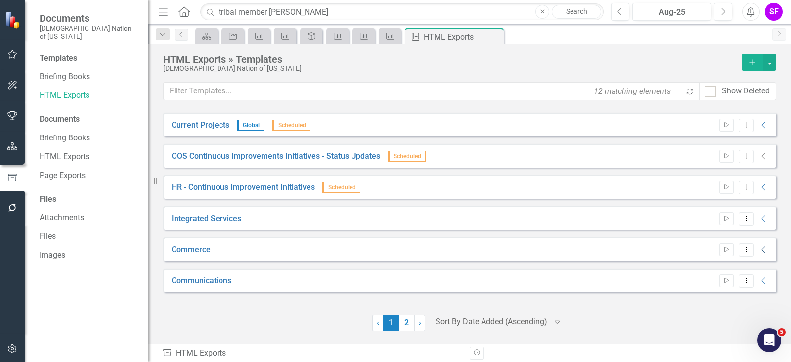
click at [767, 246] on icon "Collapse" at bounding box center [764, 250] width 10 height 8
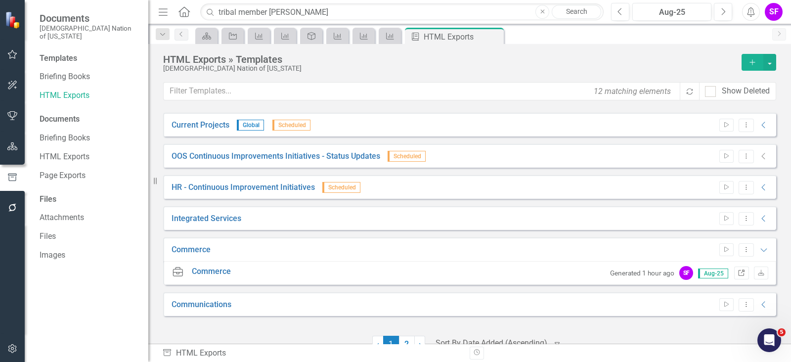
click at [738, 270] on icon "Link" at bounding box center [741, 273] width 7 height 6
click at [742, 249] on icon "Dropdown Menu" at bounding box center [746, 249] width 8 height 6
click at [706, 300] on link "Edit Edit Template" at bounding box center [699, 302] width 91 height 18
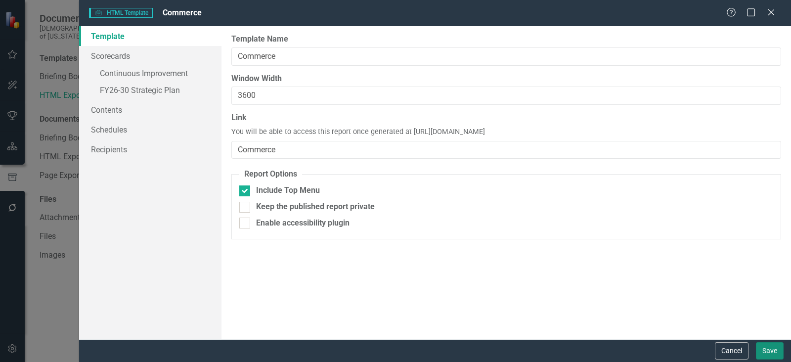
click at [758, 350] on button "Save" at bounding box center [770, 350] width 28 height 17
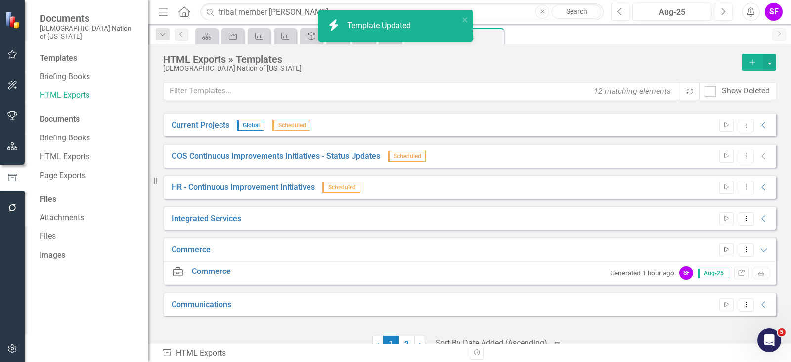
click at [723, 249] on icon "Start" at bounding box center [726, 250] width 7 height 6
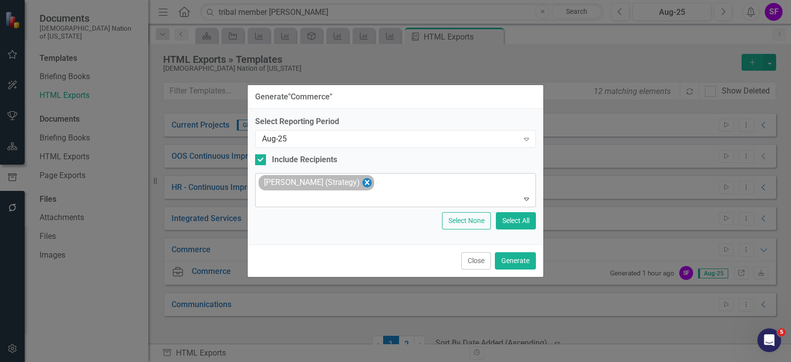
click at [367, 183] on icon "Remove Sheriden Franks (Strategy)" at bounding box center [366, 182] width 9 height 12
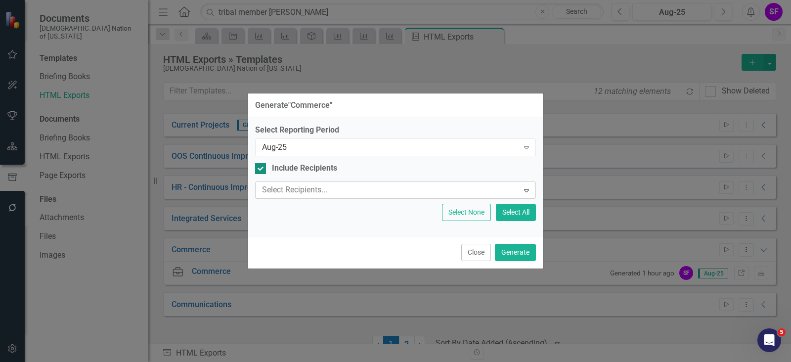
click at [264, 167] on div at bounding box center [260, 168] width 11 height 11
click at [262, 167] on input "Include Recipients" at bounding box center [258, 166] width 6 height 6
checkbox input "false"
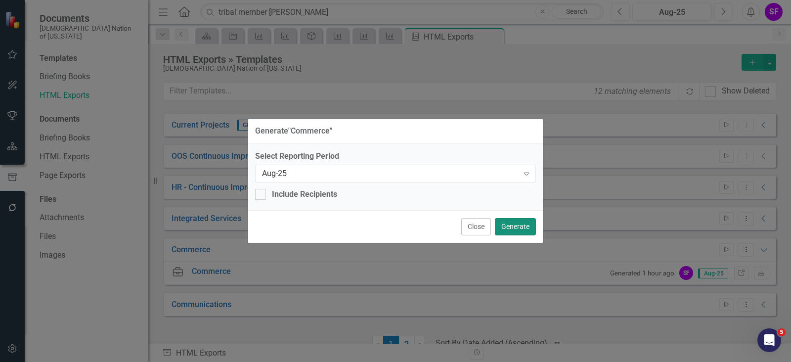
click at [514, 226] on button "Generate" at bounding box center [515, 226] width 41 height 17
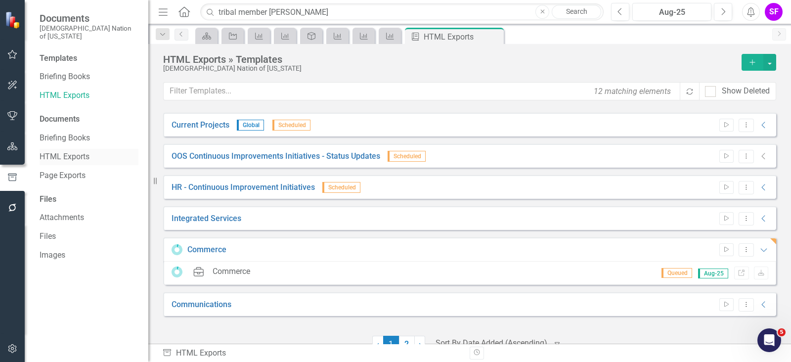
click at [52, 151] on link "HTML Exports" at bounding box center [89, 156] width 99 height 11
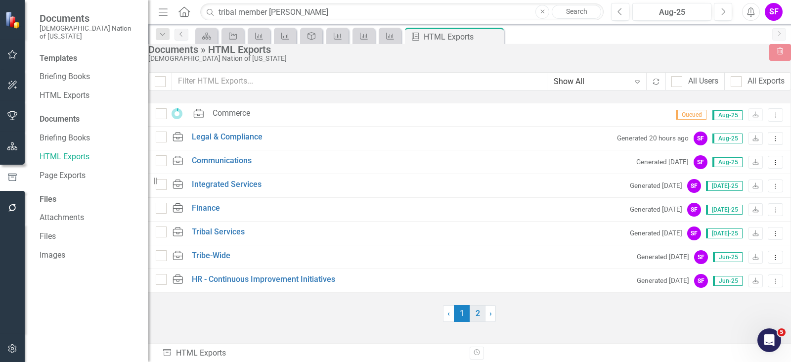
click at [482, 321] on link "2" at bounding box center [478, 313] width 16 height 17
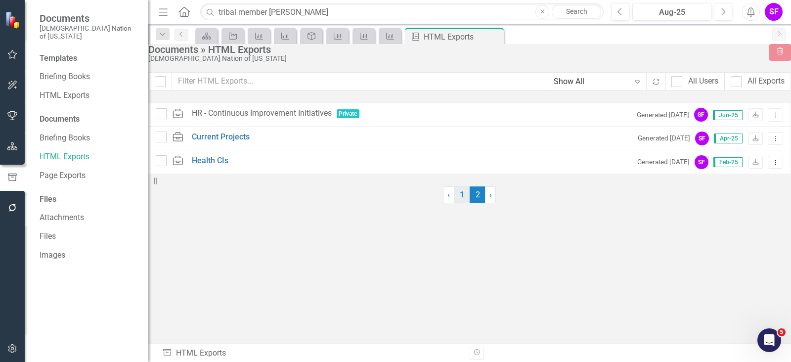
click at [462, 203] on link "1" at bounding box center [462, 194] width 16 height 17
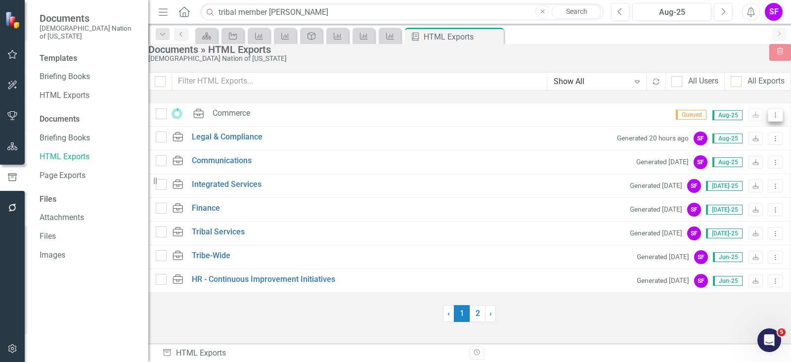
click at [771, 118] on icon "Dropdown Menu" at bounding box center [775, 115] width 8 height 6
click at [734, 172] on link "Link Link Report" at bounding box center [726, 177] width 84 height 18
click at [481, 322] on link "2" at bounding box center [478, 313] width 16 height 17
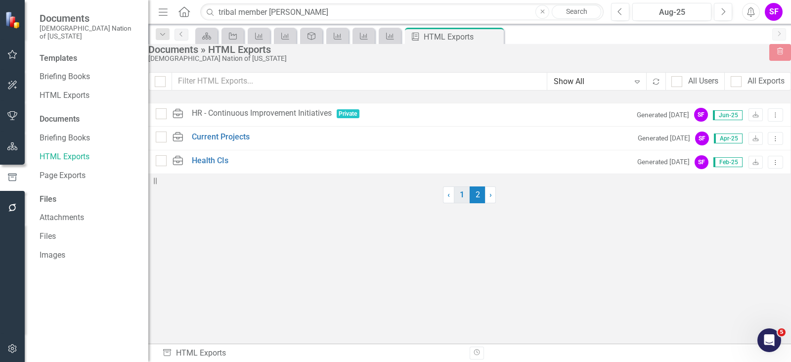
click at [462, 203] on link "1" at bounding box center [462, 194] width 16 height 17
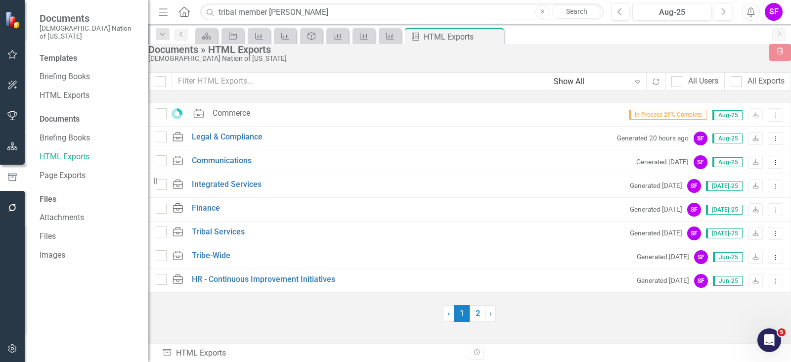
click at [163, 13] on icon "Menu" at bounding box center [163, 11] width 13 height 10
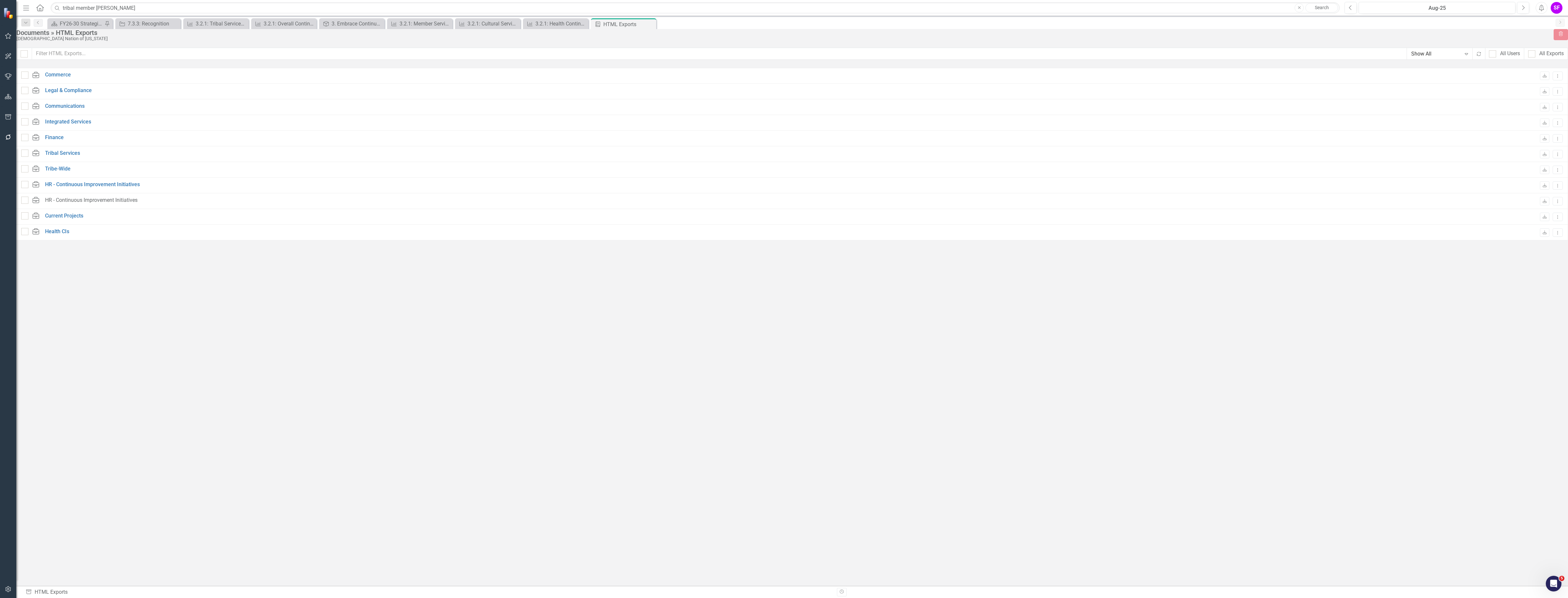
checkbox input "false"
click at [522, 128] on button "Dropdown Menu" at bounding box center [1557, 122] width 10 height 9
click at [522, 163] on link "Link Link Report" at bounding box center [1525, 165] width 56 height 12
